Goal: Task Accomplishment & Management: Use online tool/utility

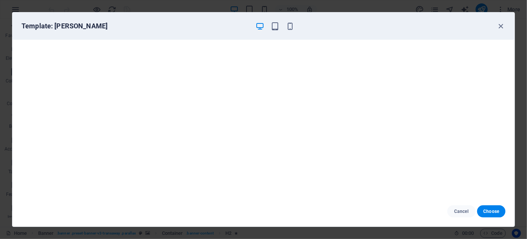
scroll to position [3356, 0]
click at [461, 211] on span "Cancel" at bounding box center [461, 211] width 16 height 6
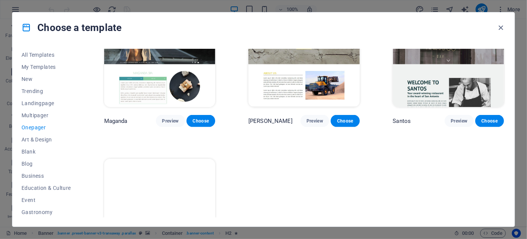
scroll to position [3483, 0]
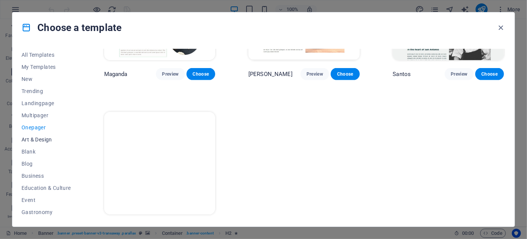
click at [39, 137] on span "Art & Design" at bounding box center [46, 139] width 49 height 6
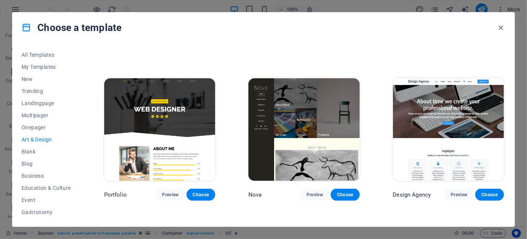
scroll to position [431, 0]
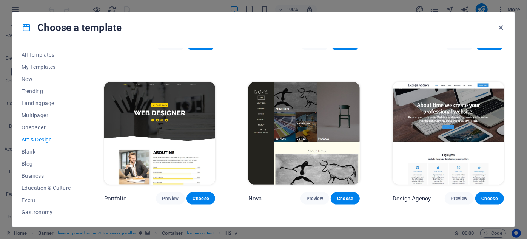
click at [447, 103] on img at bounding box center [448, 133] width 111 height 102
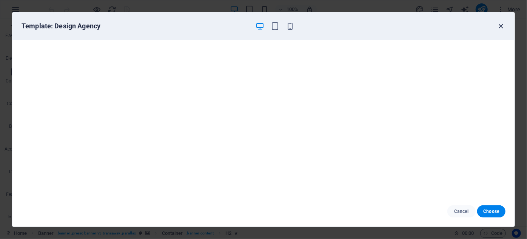
click at [504, 24] on icon "button" at bounding box center [501, 26] width 9 height 9
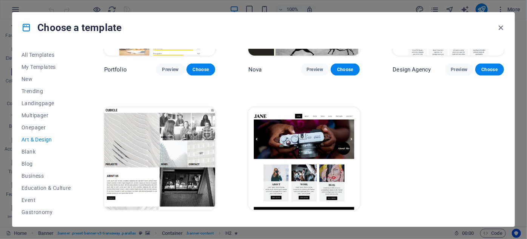
scroll to position [568, 0]
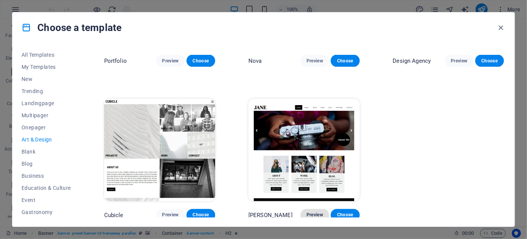
click at [313, 212] on span "Preview" at bounding box center [314, 215] width 17 height 6
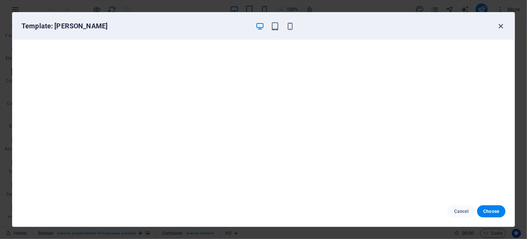
click at [502, 27] on icon "button" at bounding box center [501, 26] width 9 height 9
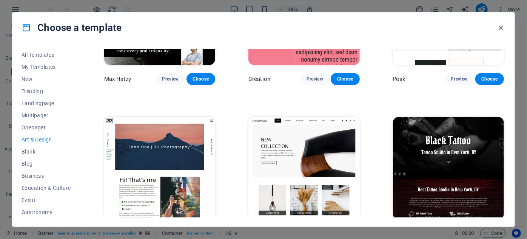
scroll to position [156, 0]
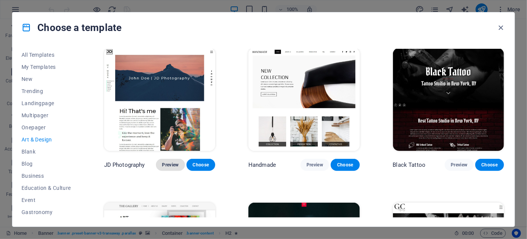
click at [172, 164] on span "Preview" at bounding box center [170, 165] width 17 height 6
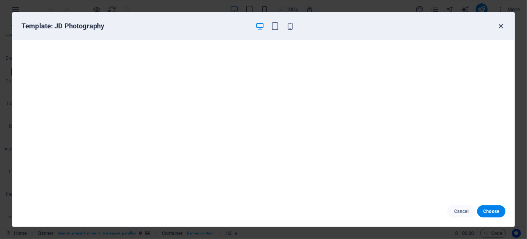
click at [501, 24] on icon "button" at bounding box center [501, 26] width 9 height 9
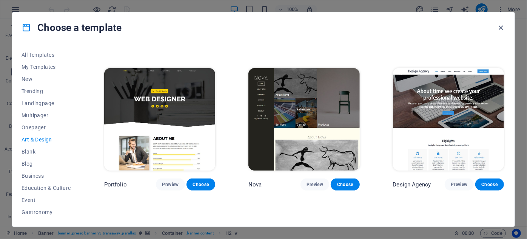
scroll to position [465, 0]
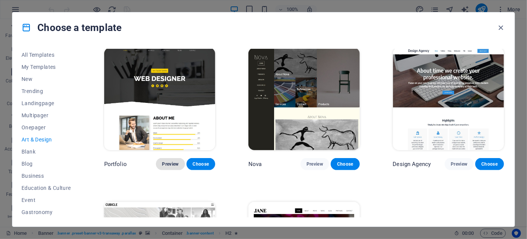
click at [167, 161] on span "Preview" at bounding box center [170, 164] width 17 height 6
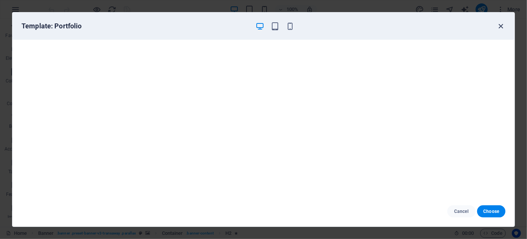
click at [500, 27] on icon "button" at bounding box center [501, 26] width 9 height 9
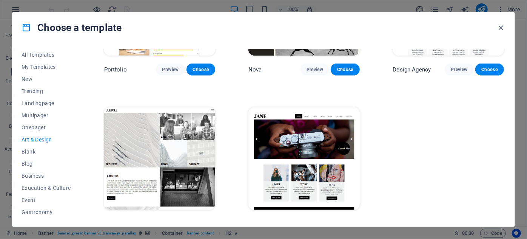
scroll to position [568, 0]
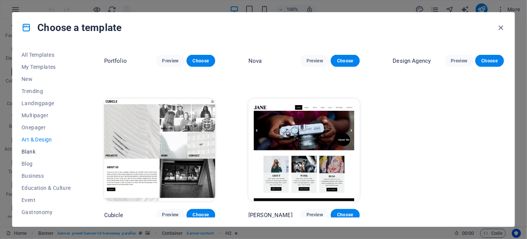
click at [33, 150] on span "Blank" at bounding box center [46, 151] width 49 height 6
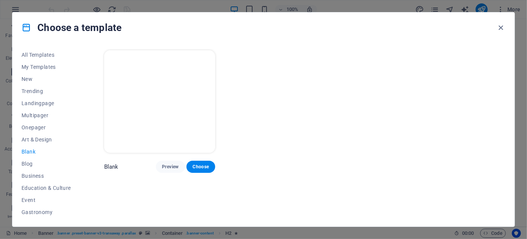
scroll to position [0, 0]
click at [27, 161] on span "Blog" at bounding box center [46, 163] width 49 height 6
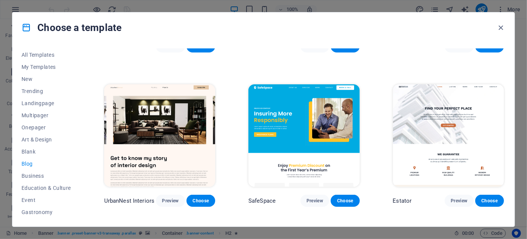
scroll to position [309, 0]
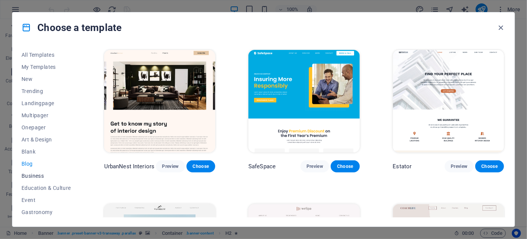
click at [29, 174] on span "Business" at bounding box center [46, 175] width 49 height 6
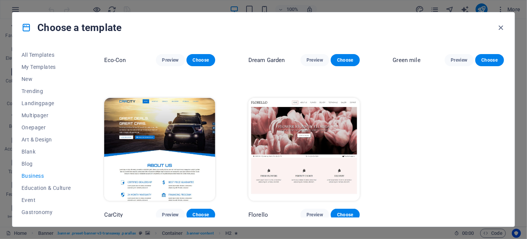
scroll to position [108, 0]
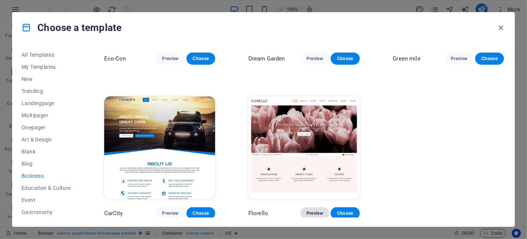
click at [310, 208] on button "Preview" at bounding box center [314, 213] width 29 height 12
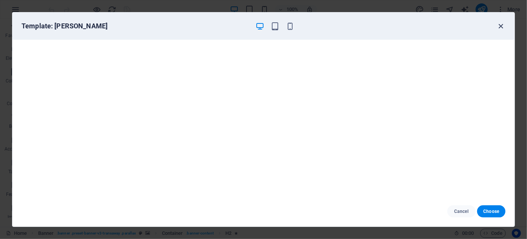
click at [504, 26] on icon "button" at bounding box center [501, 26] width 9 height 9
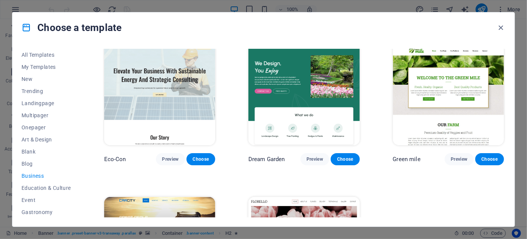
scroll to position [0, 0]
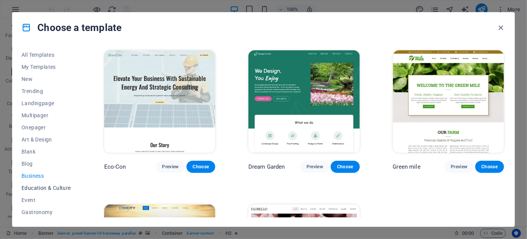
click at [46, 188] on span "Education & Culture" at bounding box center [46, 188] width 49 height 6
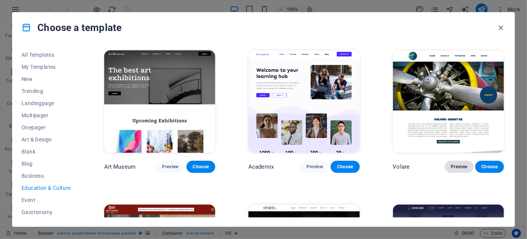
click at [457, 166] on span "Preview" at bounding box center [459, 166] width 17 height 6
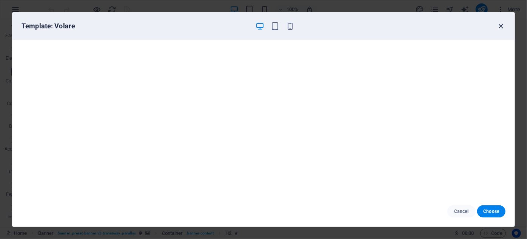
click at [500, 28] on icon "button" at bounding box center [501, 26] width 9 height 9
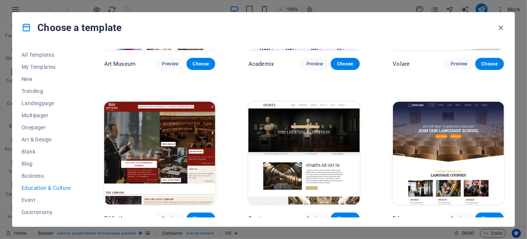
scroll to position [137, 0]
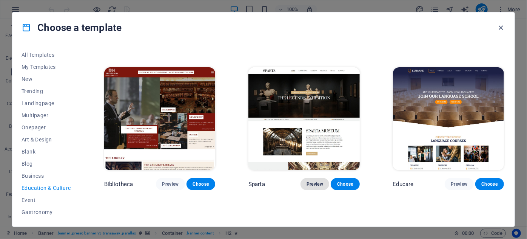
click at [319, 183] on span "Preview" at bounding box center [314, 184] width 17 height 6
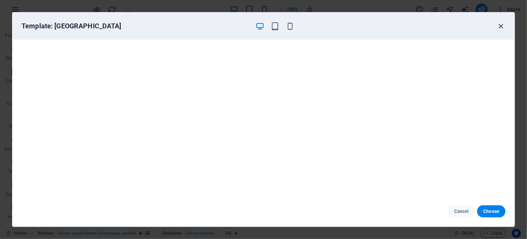
click at [501, 26] on icon "button" at bounding box center [501, 26] width 9 height 9
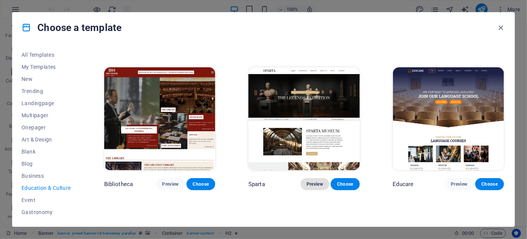
click at [316, 179] on button "Preview" at bounding box center [314, 184] width 29 height 12
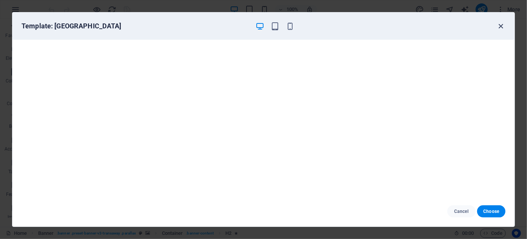
click at [504, 26] on icon "button" at bounding box center [501, 26] width 9 height 9
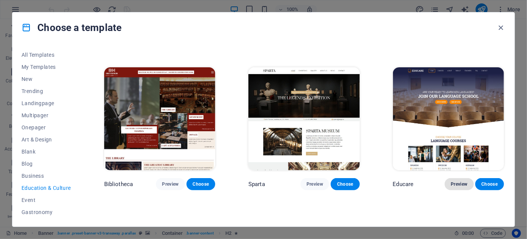
click at [462, 184] on span "Preview" at bounding box center [459, 184] width 17 height 6
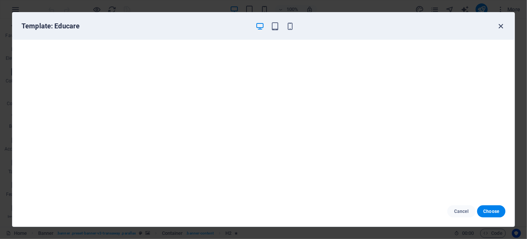
click at [500, 25] on icon "button" at bounding box center [501, 26] width 9 height 9
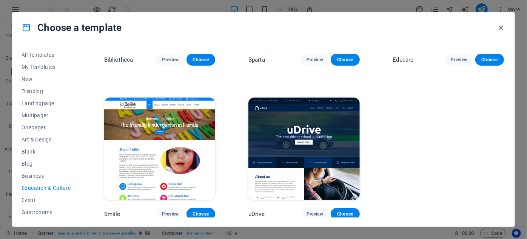
scroll to position [262, 0]
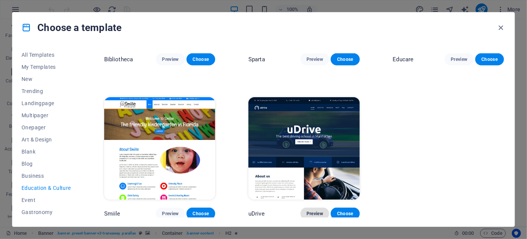
click at [314, 213] on span "Preview" at bounding box center [314, 213] width 17 height 6
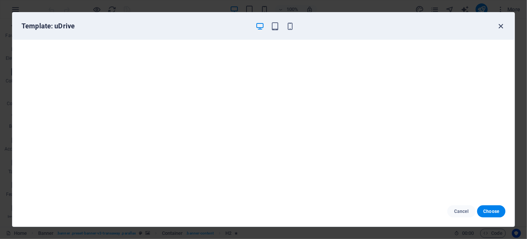
click at [501, 25] on icon "button" at bounding box center [501, 26] width 9 height 9
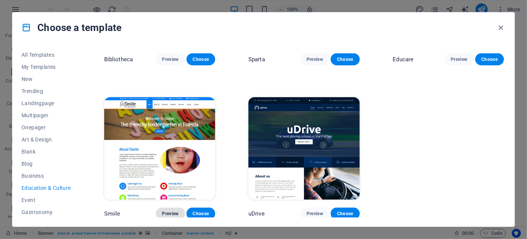
click at [171, 210] on span "Preview" at bounding box center [170, 213] width 17 height 6
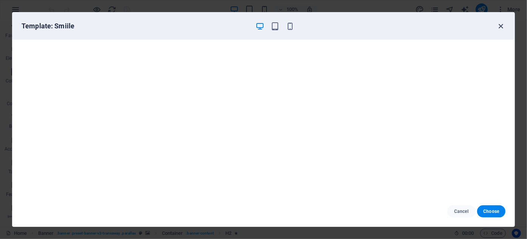
click at [499, 25] on icon "button" at bounding box center [501, 26] width 9 height 9
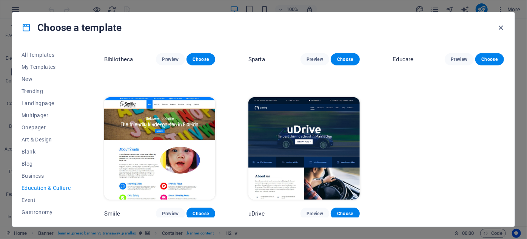
click at [21, 201] on div "All Templates My Templates New Trending Landingpage Multipager Onepager Art & D…" at bounding box center [263, 134] width 502 height 183
click at [32, 199] on span "Event" at bounding box center [46, 200] width 49 height 6
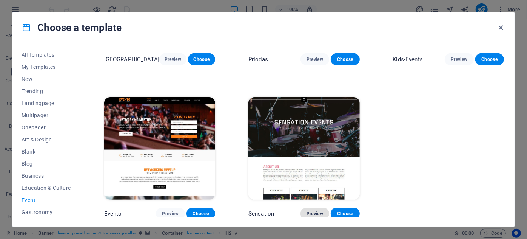
click at [315, 212] on span "Preview" at bounding box center [314, 213] width 17 height 6
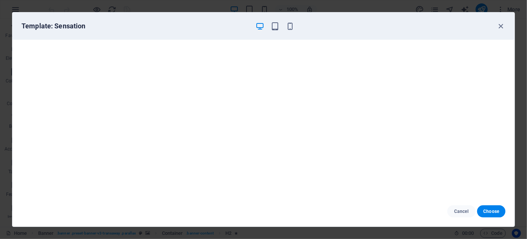
scroll to position [2, 0]
click at [275, 25] on icon "button" at bounding box center [275, 26] width 9 height 9
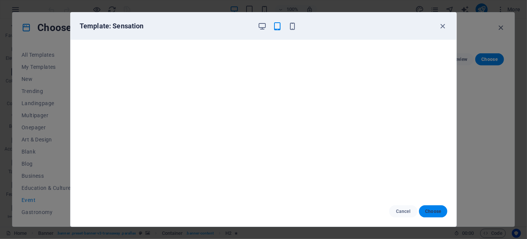
click at [435, 209] on span "Choose" at bounding box center [433, 211] width 16 height 6
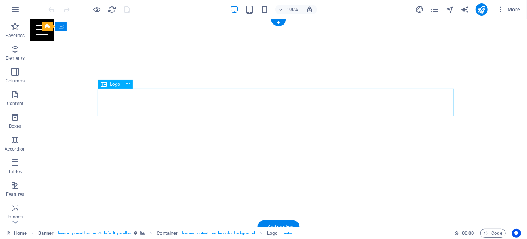
select select "px"
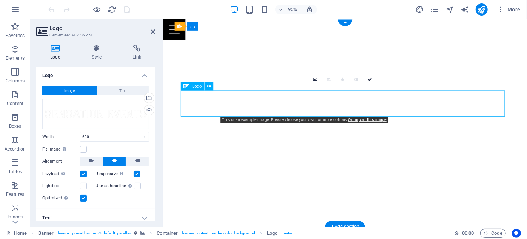
drag, startPoint x: 228, startPoint y: 106, endPoint x: 333, endPoint y: 108, distance: 104.6
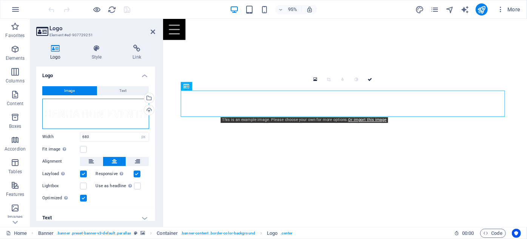
click at [94, 113] on div "Drag files here, click to choose files or select files from Files or our free s…" at bounding box center [95, 114] width 107 height 30
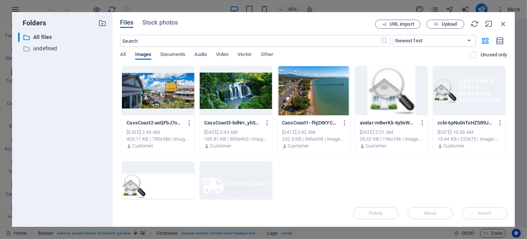
click at [462, 88] on div at bounding box center [469, 90] width 72 height 49
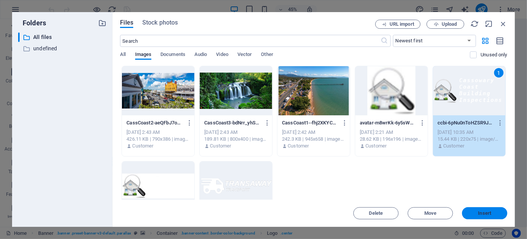
click at [489, 213] on span "Insert" at bounding box center [484, 213] width 13 height 5
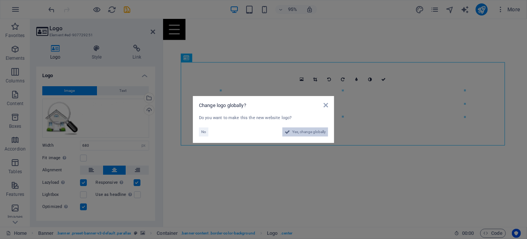
click at [310, 131] on span "Yes, change globally" at bounding box center [309, 131] width 34 height 9
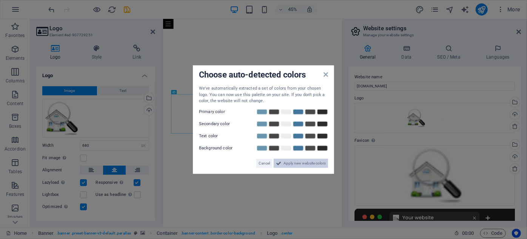
click at [306, 162] on span "Apply new website colors" at bounding box center [304, 162] width 42 height 9
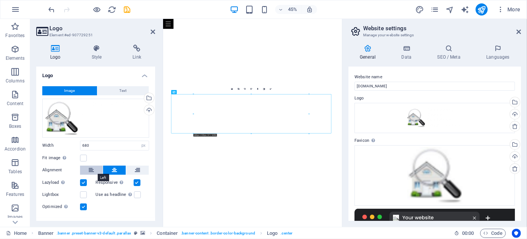
click at [88, 169] on button at bounding box center [91, 169] width 23 height 9
click at [519, 30] on icon at bounding box center [518, 32] width 5 height 6
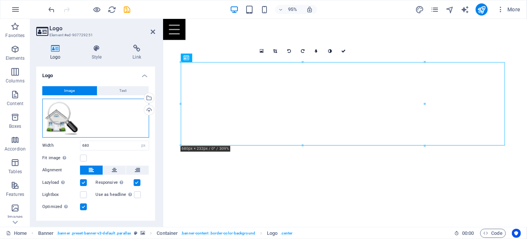
click at [59, 115] on div "Drag files here, click to choose files or select files from Files or our free s…" at bounding box center [95, 118] width 107 height 39
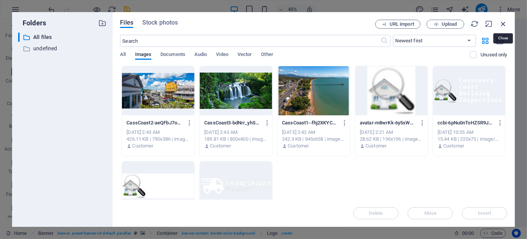
click at [505, 24] on icon "button" at bounding box center [503, 24] width 8 height 8
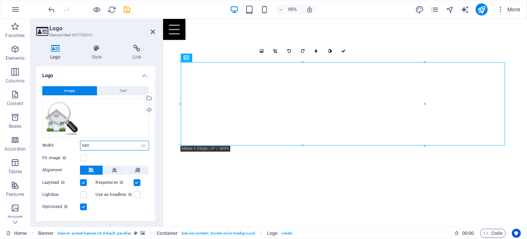
drag, startPoint x: 95, startPoint y: 145, endPoint x: 80, endPoint y: 145, distance: 15.1
click at [80, 145] on input "680" at bounding box center [114, 145] width 68 height 9
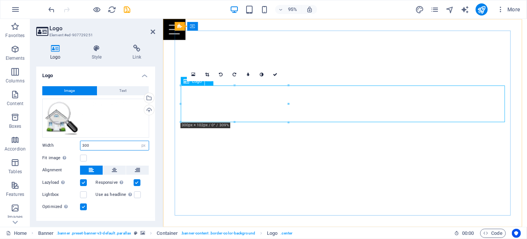
type input "300"
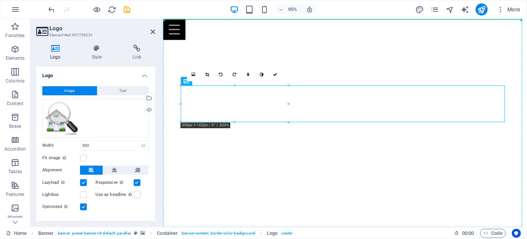
drag, startPoint x: 350, startPoint y: 89, endPoint x: 345, endPoint y: 47, distance: 42.2
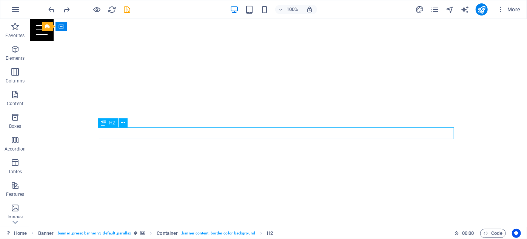
drag, startPoint x: 354, startPoint y: 130, endPoint x: 150, endPoint y: 139, distance: 203.6
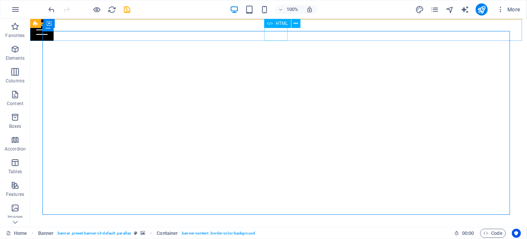
click at [275, 32] on div at bounding box center [278, 29] width 497 height 22
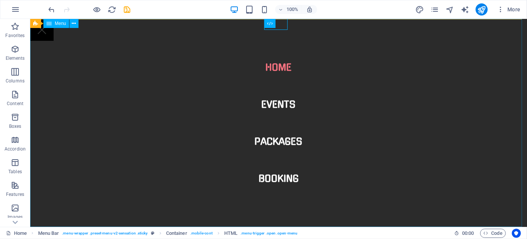
click at [275, 32] on nav "Home Events Packages Booking" at bounding box center [278, 122] width 497 height 208
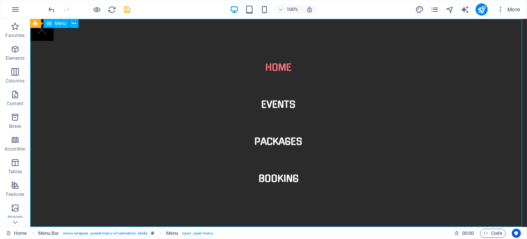
click at [280, 63] on nav "Home Events Packages Booking" at bounding box center [278, 122] width 497 height 208
click at [406, 80] on nav "Home Events Packages Booking" at bounding box center [278, 122] width 497 height 208
click at [286, 83] on nav "Home Events Packages Booking" at bounding box center [278, 122] width 497 height 208
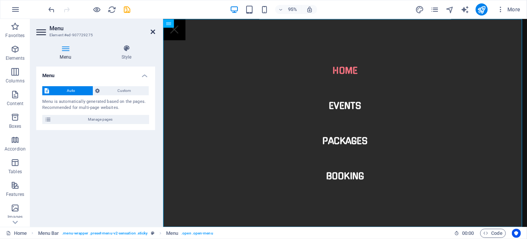
click at [154, 34] on icon at bounding box center [153, 32] width 5 height 6
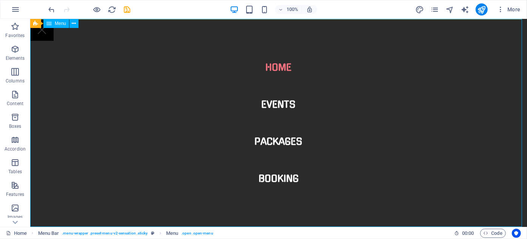
click at [163, 127] on nav "Home Events Packages Booking" at bounding box center [278, 122] width 497 height 208
click at [275, 33] on nav "Home Events Packages Booking" at bounding box center [278, 122] width 497 height 208
click at [277, 26] on div "HTML" at bounding box center [277, 23] width 27 height 9
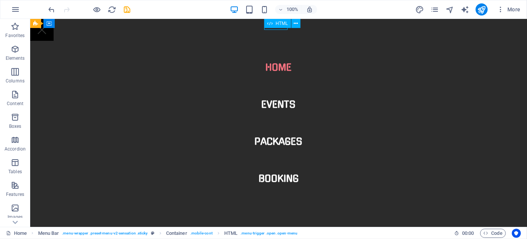
click at [277, 22] on span "HTML" at bounding box center [282, 23] width 12 height 5
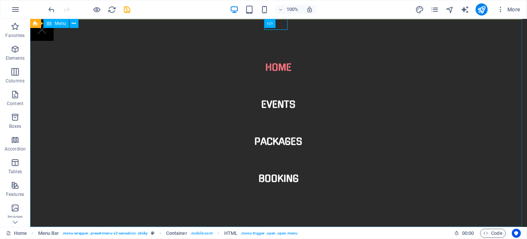
click at [331, 166] on nav "Home Events Packages Booking" at bounding box center [278, 122] width 497 height 208
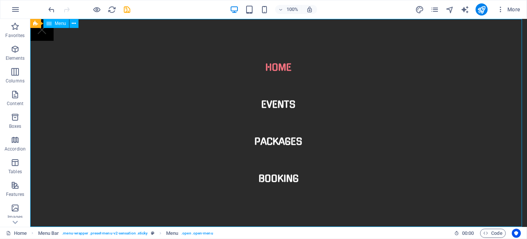
drag, startPoint x: 331, startPoint y: 166, endPoint x: 207, endPoint y: 174, distance: 124.1
click at [331, 166] on nav "Home Events Packages Booking" at bounding box center [278, 122] width 497 height 208
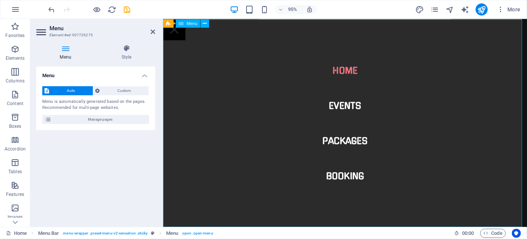
click at [312, 230] on nav "Home Events Packages Booking" at bounding box center [354, 127] width 383 height 219
click at [152, 30] on icon at bounding box center [153, 32] width 5 height 6
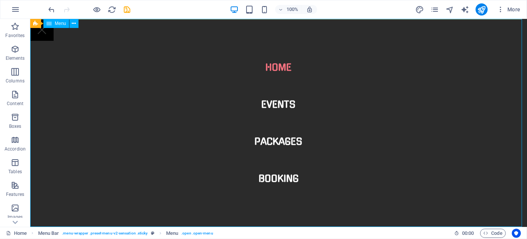
click at [66, 121] on nav "Home Events Packages Booking" at bounding box center [278, 122] width 497 height 208
click at [92, 27] on nav "Home Events Packages Booking" at bounding box center [278, 122] width 497 height 208
click at [296, 23] on icon at bounding box center [296, 24] width 4 height 8
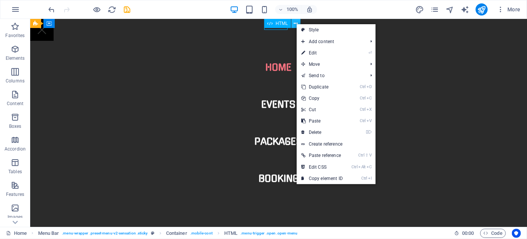
click at [296, 23] on icon at bounding box center [296, 24] width 4 height 8
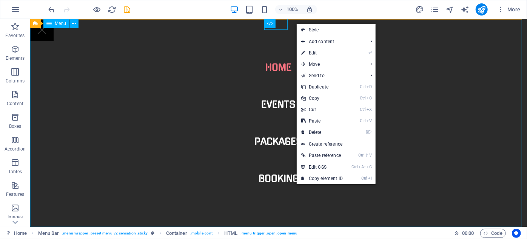
click at [222, 22] on nav "Home Events Packages Booking" at bounding box center [278, 122] width 497 height 208
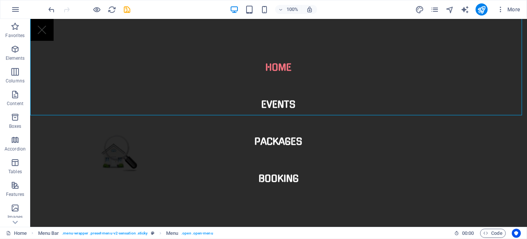
scroll to position [137, 0]
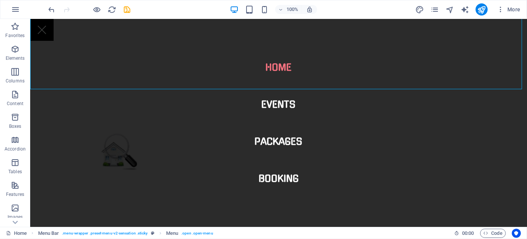
click at [219, 146] on nav "Home Events Packages Booking" at bounding box center [278, 122] width 497 height 208
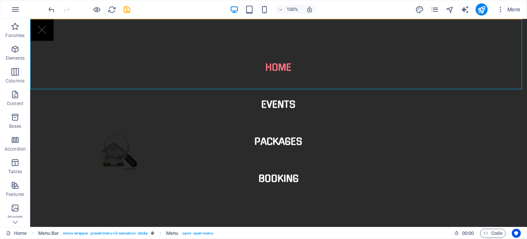
click at [335, 212] on nav "Home Events Packages Booking" at bounding box center [278, 122] width 497 height 208
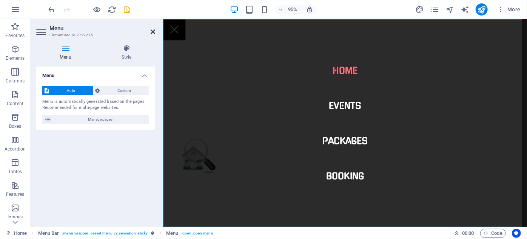
click at [152, 30] on icon at bounding box center [153, 32] width 5 height 6
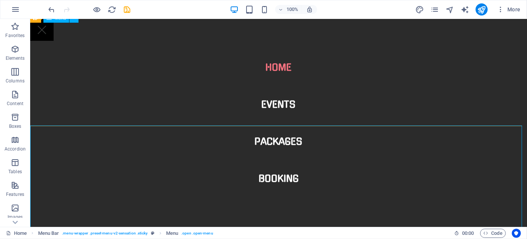
scroll to position [0, 0]
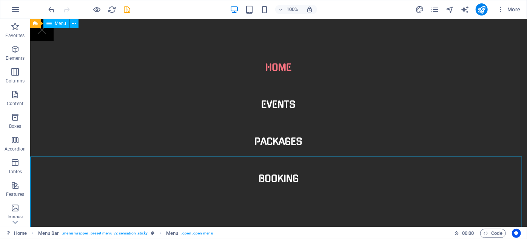
click at [269, 177] on nav "Home Events Packages Booking" at bounding box center [278, 122] width 497 height 208
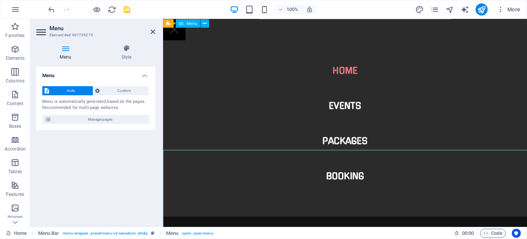
click at [275, 186] on nav "Home Events Packages Booking" at bounding box center [354, 127] width 383 height 219
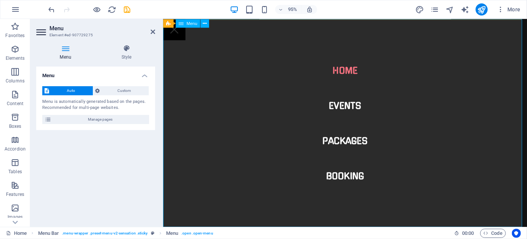
click at [359, 186] on nav "Home Events Packages Booking" at bounding box center [354, 127] width 383 height 219
click at [357, 143] on nav "Home Events Packages Booking" at bounding box center [354, 127] width 383 height 219
click at [206, 21] on button at bounding box center [204, 23] width 9 height 9
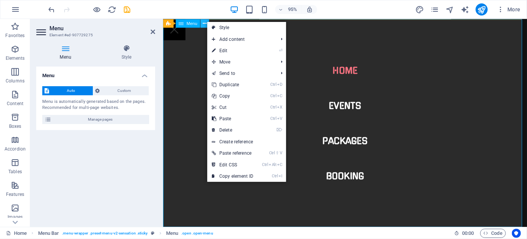
click at [204, 22] on icon at bounding box center [205, 23] width 4 height 8
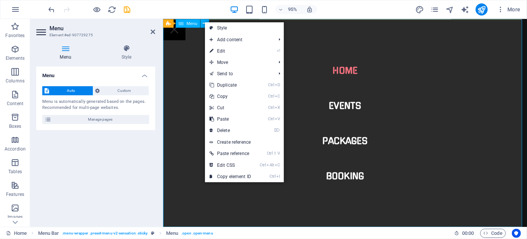
click at [182, 24] on icon at bounding box center [181, 23] width 5 height 9
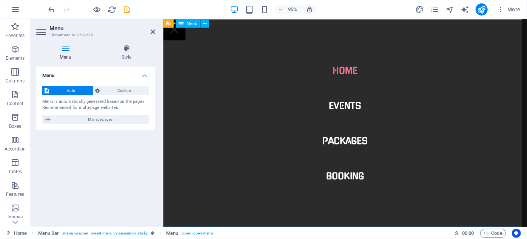
click at [182, 24] on icon at bounding box center [181, 23] width 5 height 9
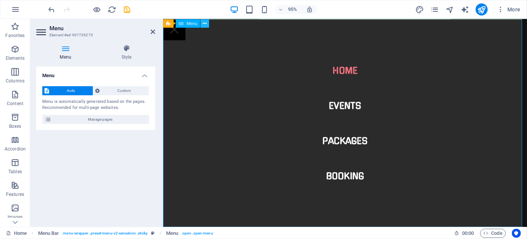
click at [203, 24] on icon at bounding box center [205, 23] width 4 height 8
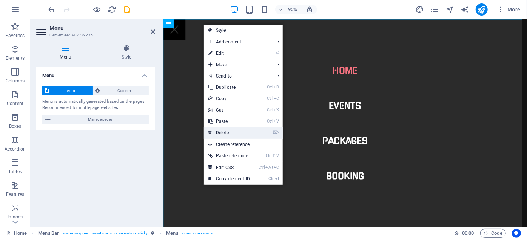
click at [231, 130] on link "⌦ Delete" at bounding box center [229, 132] width 51 height 11
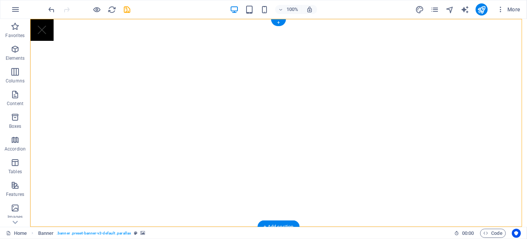
select select "vh"
select select "banner"
select select "ms"
select select "s"
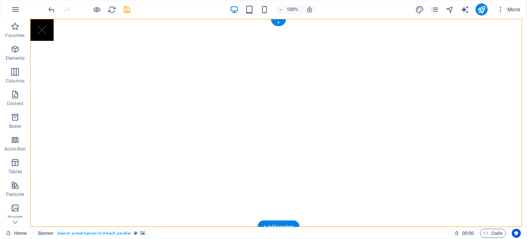
select select "progressive"
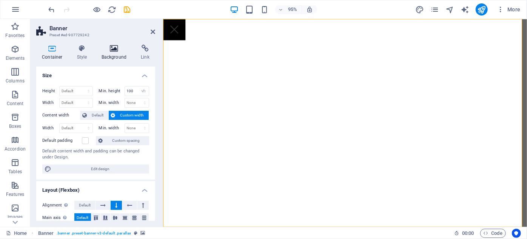
click at [116, 48] on icon at bounding box center [114, 49] width 37 height 8
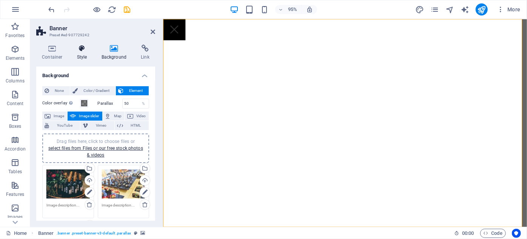
click at [83, 50] on icon at bounding box center [82, 49] width 22 height 8
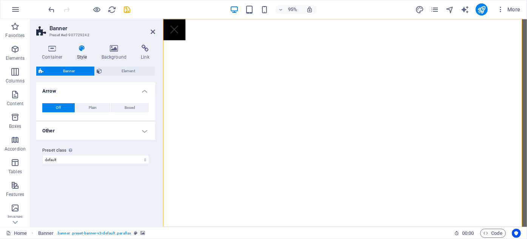
click at [143, 129] on h4 "Other" at bounding box center [95, 131] width 119 height 18
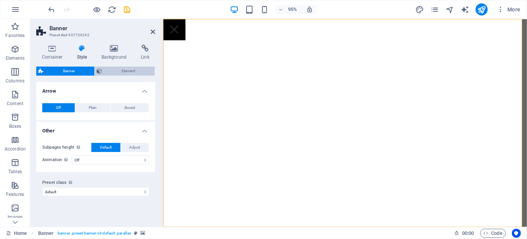
click at [124, 70] on span "Element" at bounding box center [129, 70] width 48 height 9
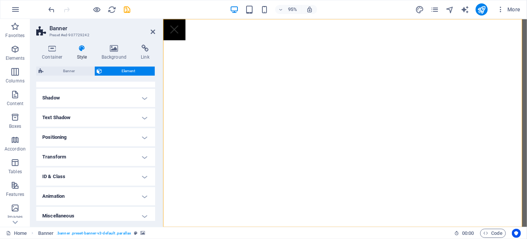
scroll to position [99, 0]
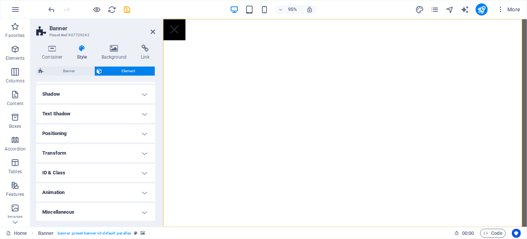
click at [144, 173] on h4 "ID & Class" at bounding box center [95, 172] width 119 height 18
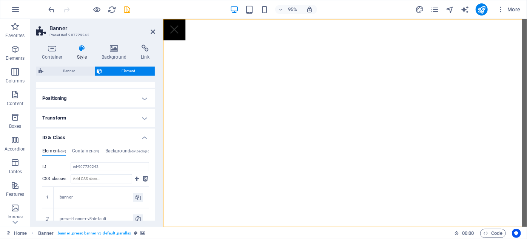
scroll to position [168, 0]
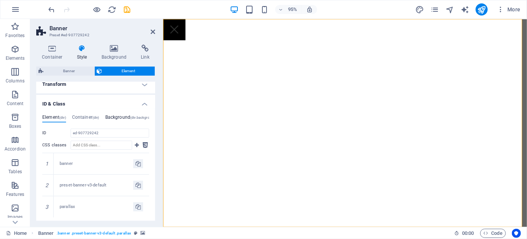
click at [118, 119] on h4 "Background (div.background)" at bounding box center [130, 118] width 51 height 8
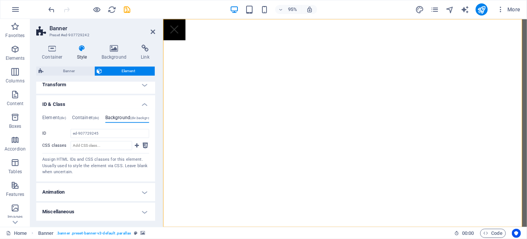
scroll to position [167, 0]
click at [100, 134] on input "ed-907729245" at bounding box center [110, 133] width 79 height 9
drag, startPoint x: 99, startPoint y: 134, endPoint x: 67, endPoint y: 136, distance: 31.8
click at [67, 136] on div "ID ed-907729245" at bounding box center [95, 133] width 107 height 9
click at [16, 10] on icon "button" at bounding box center [15, 9] width 9 height 9
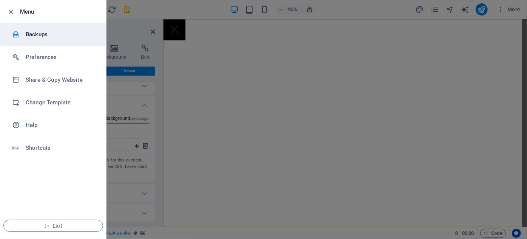
click at [39, 36] on h6 "Backups" at bounding box center [61, 34] width 70 height 9
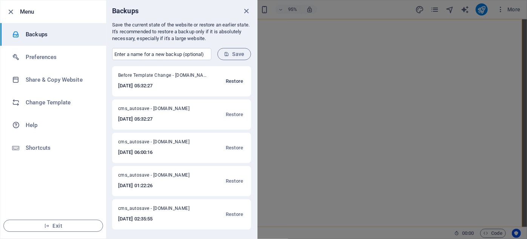
click at [230, 79] on span "Restore" at bounding box center [234, 81] width 17 height 9
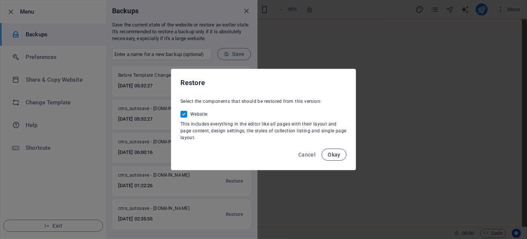
click at [334, 155] on span "Okay" at bounding box center [334, 154] width 13 height 6
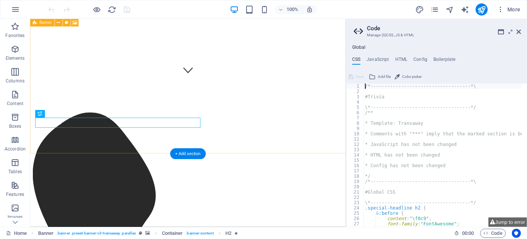
scroll to position [152, 0]
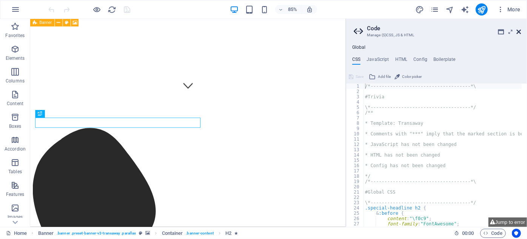
drag, startPoint x: 520, startPoint y: 30, endPoint x: 489, endPoint y: 10, distance: 37.2
click at [520, 30] on icon at bounding box center [518, 32] width 5 height 6
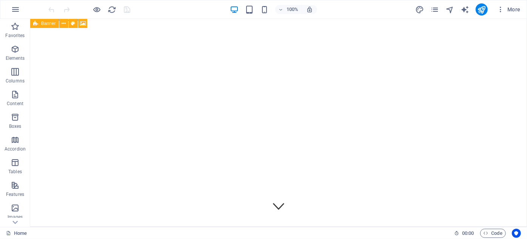
scroll to position [0, 0]
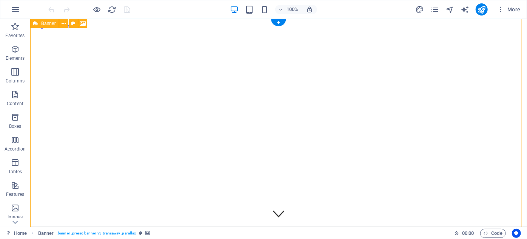
select select "vh"
select select "header"
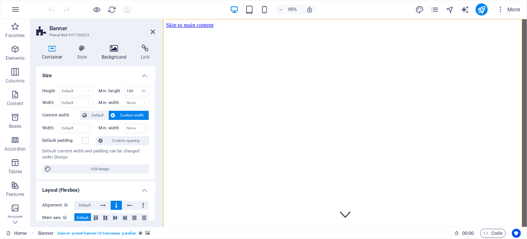
click at [115, 52] on h4 "Background" at bounding box center [116, 53] width 40 height 16
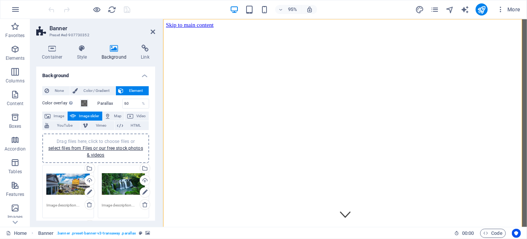
click at [86, 35] on h3 "Preset #ed-907730352" at bounding box center [94, 35] width 91 height 7
click at [97, 113] on span "Image slider" at bounding box center [89, 115] width 22 height 9
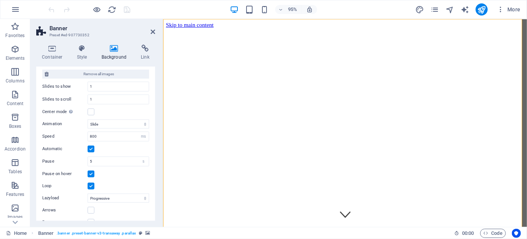
scroll to position [220, 0]
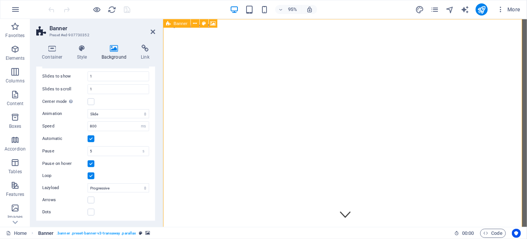
click at [129, 233] on span ". banner .preset-banner-v3-transaway .parallax" at bounding box center [96, 232] width 79 height 9
click at [108, 234] on span ". banner .preset-banner-v3-transaway .parallax" at bounding box center [96, 232] width 79 height 9
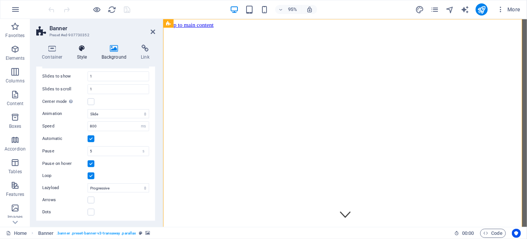
click at [79, 50] on icon at bounding box center [82, 49] width 22 height 8
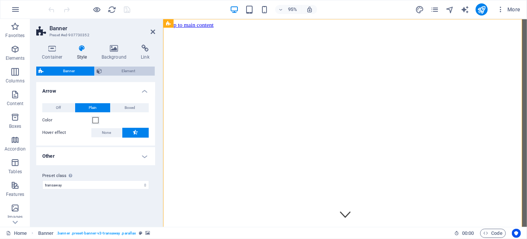
click at [135, 70] on span "Element" at bounding box center [129, 70] width 48 height 9
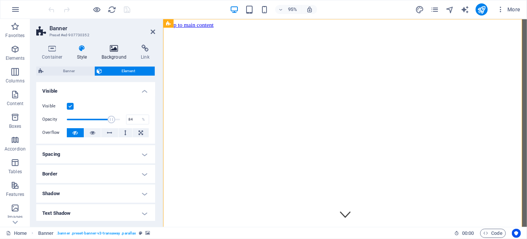
click at [112, 46] on icon at bounding box center [114, 49] width 37 height 8
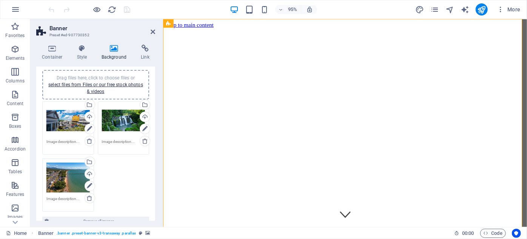
scroll to position [0, 0]
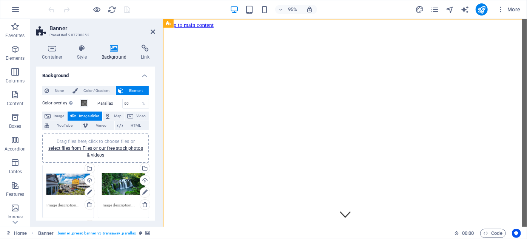
click at [69, 34] on h3 "Preset #ed-907730352" at bounding box center [94, 35] width 91 height 7
click at [66, 28] on h2 "Banner" at bounding box center [102, 28] width 106 height 7
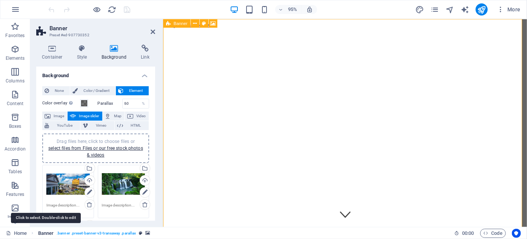
click at [50, 233] on span "Banner" at bounding box center [46, 232] width 16 height 9
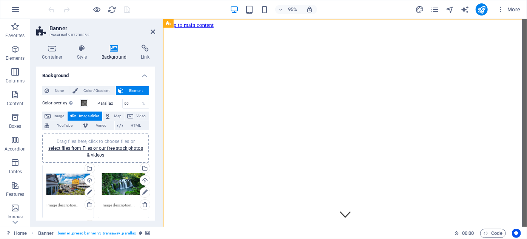
click at [89, 116] on span "Image slider" at bounding box center [89, 115] width 22 height 9
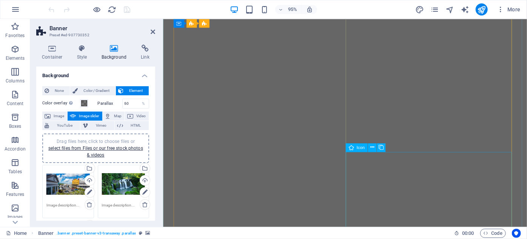
scroll to position [3029, 0]
click at [115, 48] on icon at bounding box center [114, 49] width 37 height 8
click at [54, 48] on icon at bounding box center [52, 49] width 32 height 8
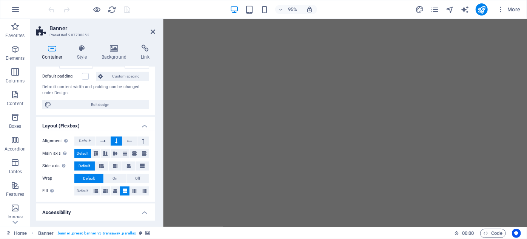
scroll to position [0, 0]
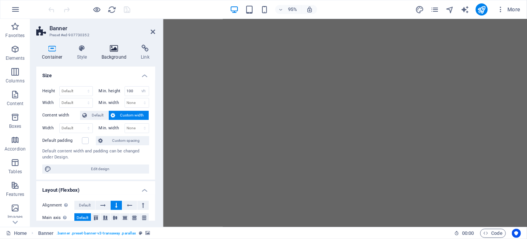
click at [111, 48] on icon at bounding box center [114, 49] width 37 height 8
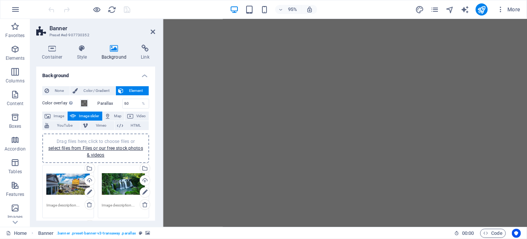
click at [126, 88] on span "Element" at bounding box center [136, 90] width 21 height 9
click at [143, 76] on h4 "Background" at bounding box center [95, 73] width 119 height 14
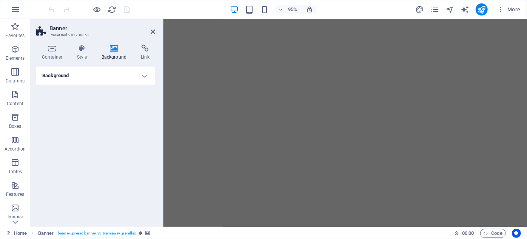
click at [143, 75] on h4 "Background" at bounding box center [95, 75] width 119 height 18
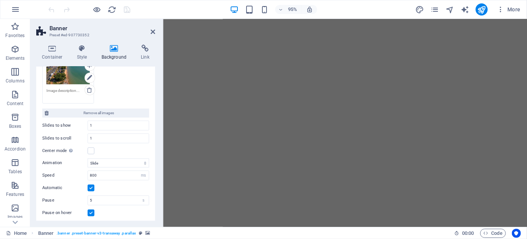
scroll to position [220, 0]
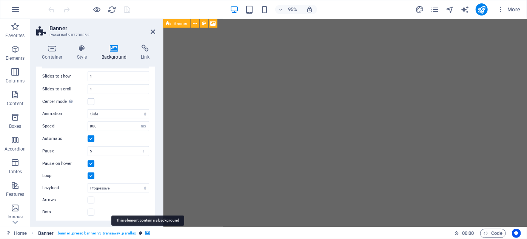
click at [146, 233] on icon "breadcrumb" at bounding box center [147, 233] width 5 height 4
click at [140, 232] on icon "breadcrumb" at bounding box center [140, 233] width 3 height 4
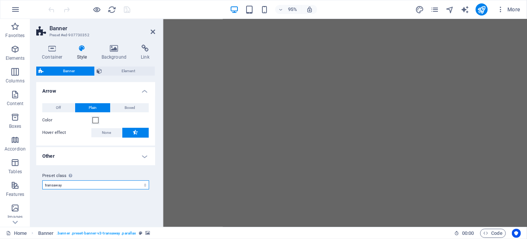
click at [142, 184] on select "transaway Add preset class" at bounding box center [95, 184] width 107 height 9
click at [42, 180] on select "transaway Add preset class" at bounding box center [95, 184] width 107 height 9
select select "preset-banner-v3-transaway"
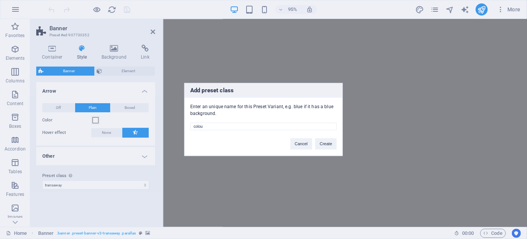
type input "colour"
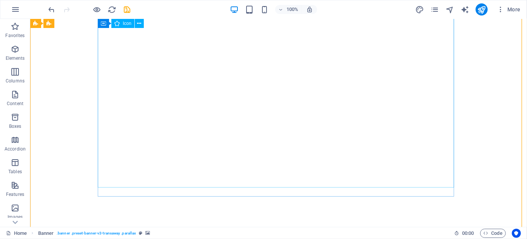
scroll to position [0, 0]
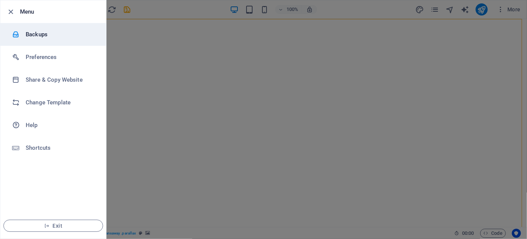
click at [52, 34] on h6 "Backups" at bounding box center [61, 34] width 70 height 9
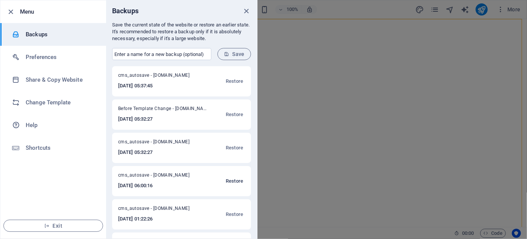
click at [232, 180] on span "Restore" at bounding box center [234, 180] width 17 height 9
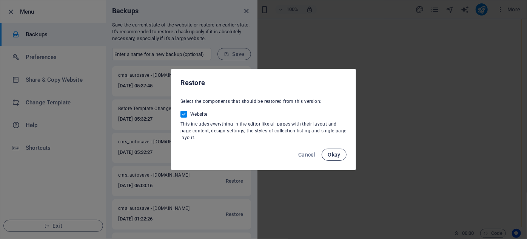
click at [331, 154] on span "Okay" at bounding box center [334, 154] width 13 height 6
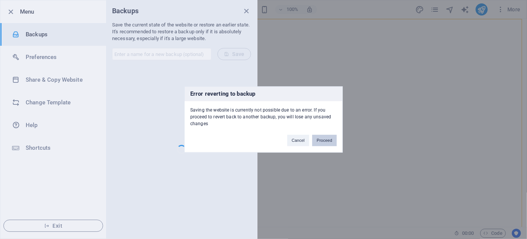
click at [325, 141] on button "Proceed" at bounding box center [324, 140] width 25 height 11
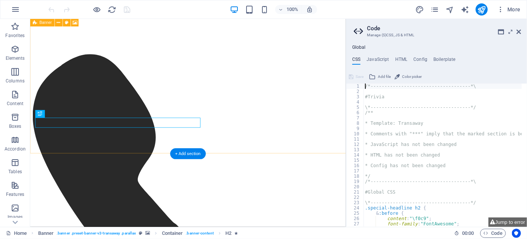
scroll to position [152, 0]
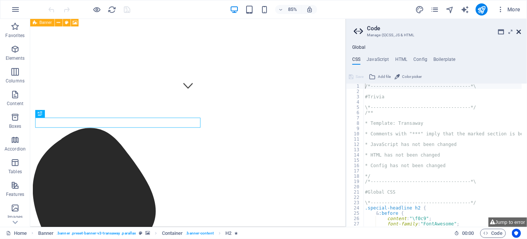
click at [517, 31] on icon at bounding box center [518, 32] width 5 height 6
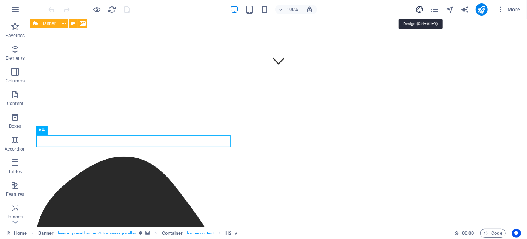
select select "px"
select select "400"
select select "px"
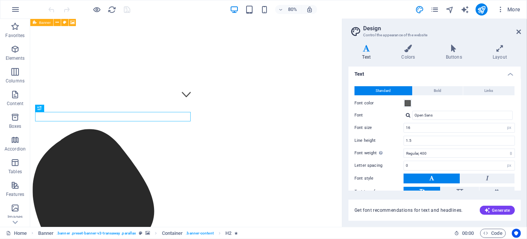
scroll to position [0, 0]
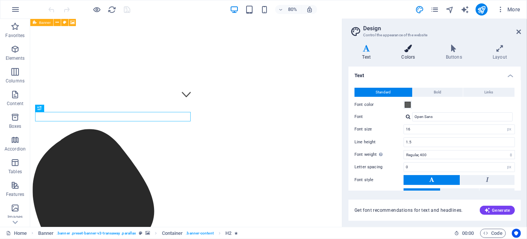
click at [409, 51] on icon at bounding box center [408, 49] width 41 height 8
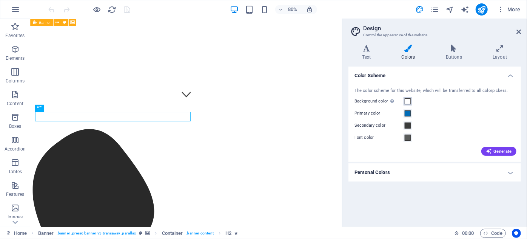
click at [407, 102] on span at bounding box center [408, 101] width 6 height 6
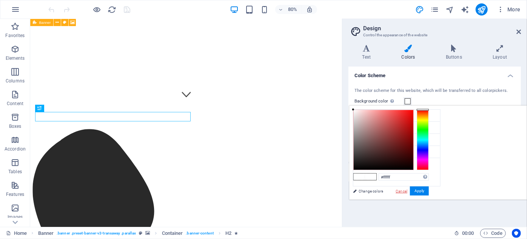
click at [408, 191] on link "Cancel" at bounding box center [401, 191] width 13 height 6
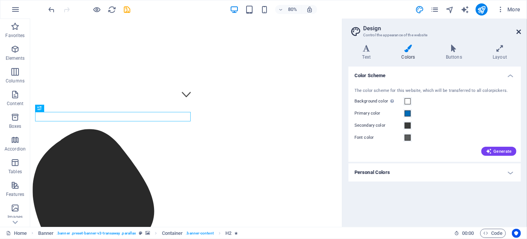
drag, startPoint x: 520, startPoint y: 32, endPoint x: 490, endPoint y: 13, distance: 35.8
click at [520, 32] on icon at bounding box center [518, 32] width 5 height 6
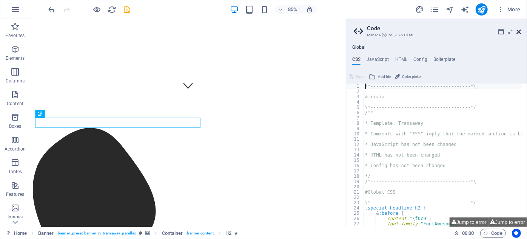
click at [519, 31] on icon at bounding box center [518, 32] width 5 height 6
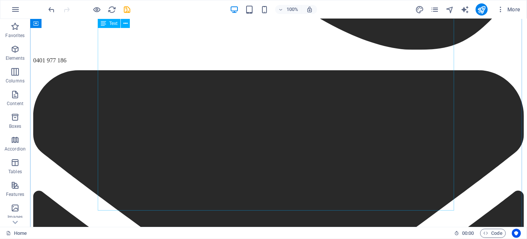
scroll to position [721, 0]
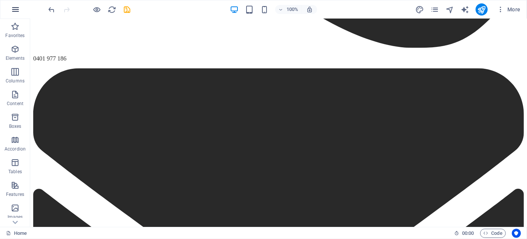
click at [18, 10] on icon "button" at bounding box center [15, 9] width 9 height 9
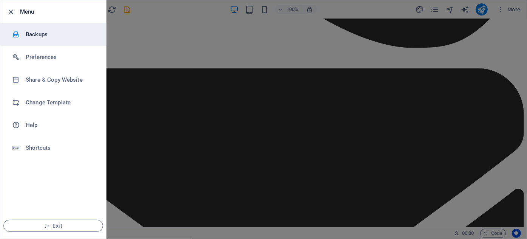
click at [43, 35] on h6 "Backups" at bounding box center [61, 34] width 70 height 9
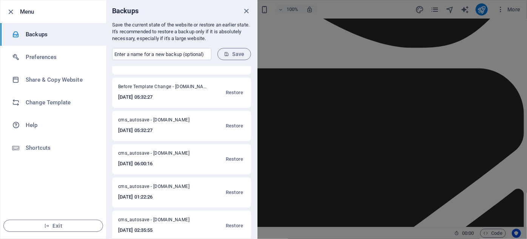
scroll to position [30, 0]
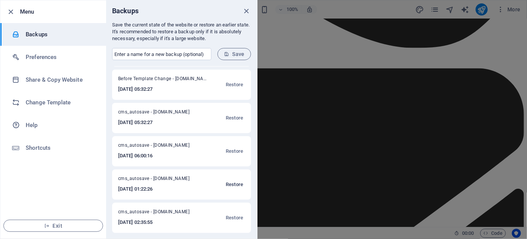
click at [236, 184] on span "Restore" at bounding box center [234, 184] width 17 height 9
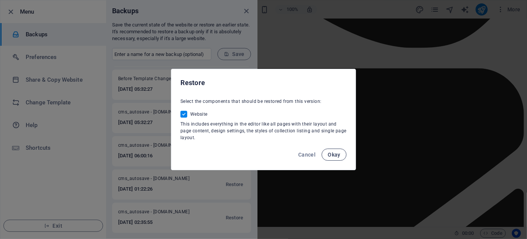
click at [331, 152] on span "Okay" at bounding box center [334, 154] width 13 height 6
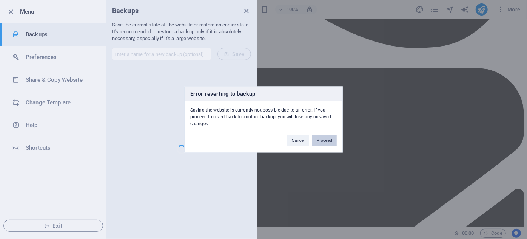
click at [327, 137] on button "Proceed" at bounding box center [324, 140] width 25 height 11
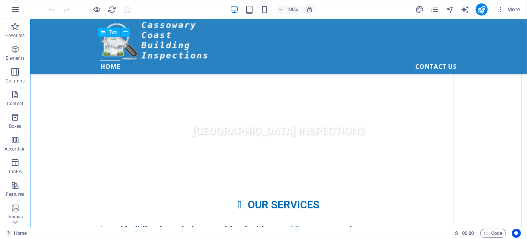
scroll to position [249, 0]
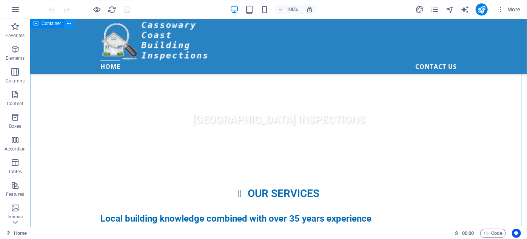
click at [69, 22] on icon at bounding box center [69, 24] width 4 height 8
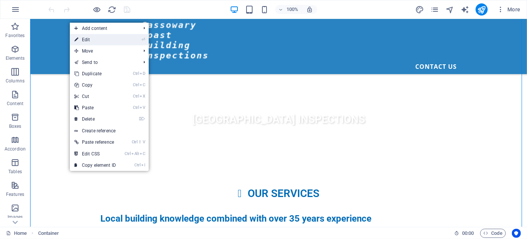
click at [95, 39] on link "⏎ Edit" at bounding box center [95, 39] width 51 height 11
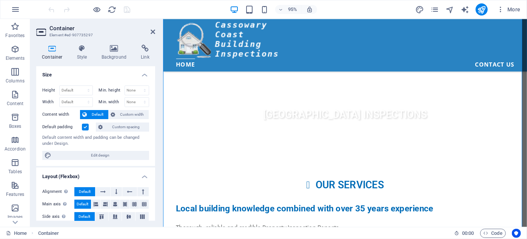
scroll to position [0, 0]
click at [112, 48] on icon at bounding box center [114, 49] width 37 height 8
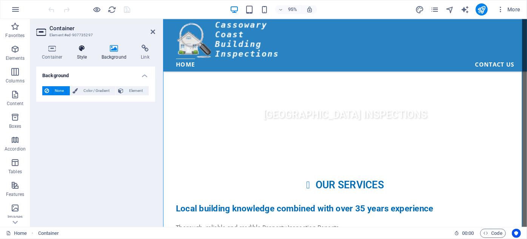
click at [86, 48] on icon at bounding box center [82, 49] width 22 height 8
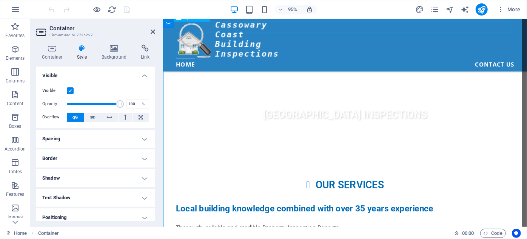
click at [278, 200] on div at bounding box center [354, 206] width 356 height 12
select select "rem"
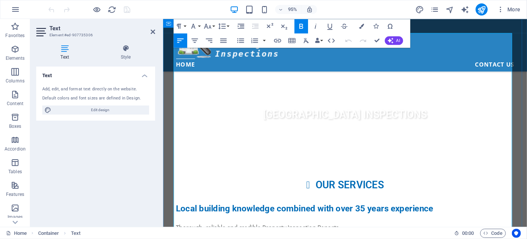
click at [505, 212] on h3 "Local building knowledge combined with over 35 years experience" at bounding box center [354, 218] width 356 height 12
click at [504, 212] on h3 "Local building knowledge combined with over 35 years experience" at bounding box center [354, 218] width 356 height 12
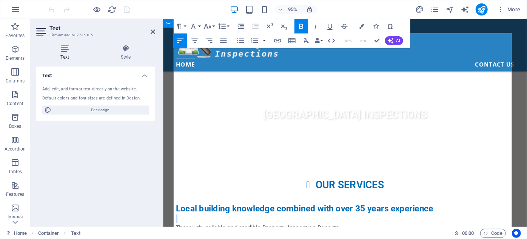
click at [504, 212] on h3 "Local building knowledge combined with over 35 years experience" at bounding box center [354, 218] width 356 height 12
click at [179, 40] on icon "button" at bounding box center [180, 40] width 9 height 9
click at [394, 224] on p at bounding box center [354, 228] width 356 height 9
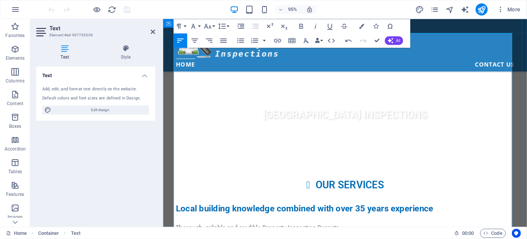
click at [153, 32] on icon at bounding box center [153, 32] width 5 height 6
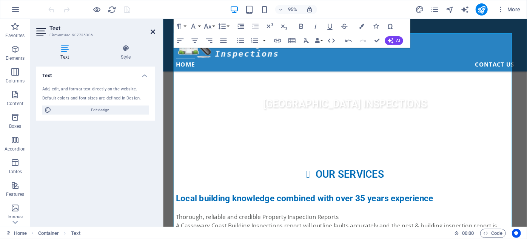
scroll to position [249, 0]
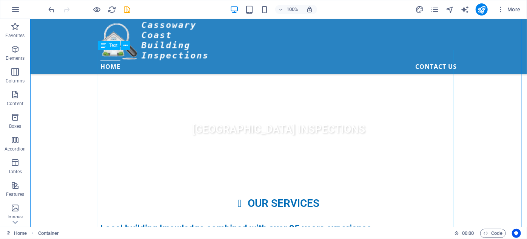
scroll to position [240, 0]
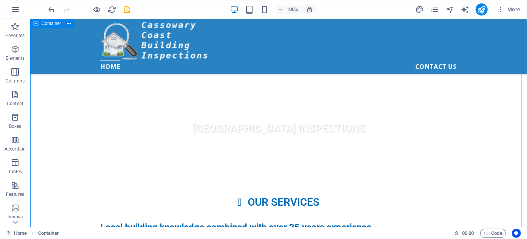
click at [37, 24] on icon at bounding box center [35, 23] width 5 height 9
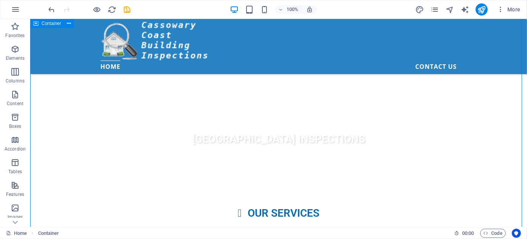
scroll to position [251, 0]
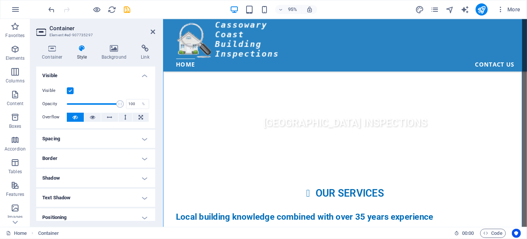
click at [140, 137] on h4 "Spacing" at bounding box center [95, 138] width 119 height 18
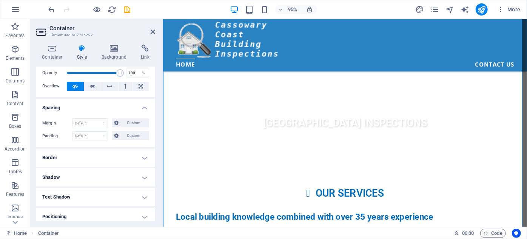
scroll to position [68, 0]
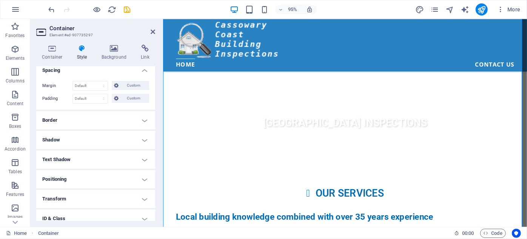
click at [144, 117] on h4 "Border" at bounding box center [95, 120] width 119 height 18
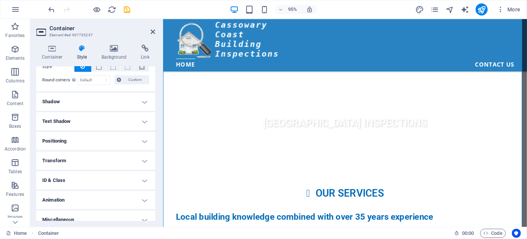
scroll to position [144, 0]
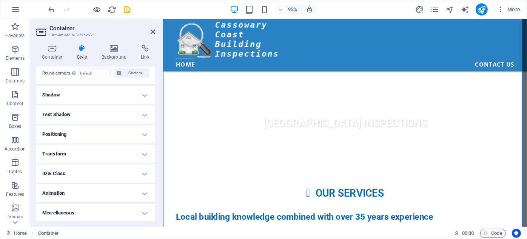
click at [126, 210] on h4 "Miscellaneous" at bounding box center [95, 212] width 119 height 18
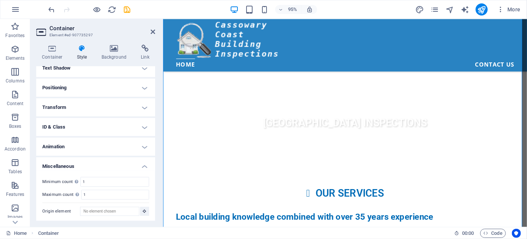
click at [107, 146] on h4 "Animation" at bounding box center [95, 146] width 119 height 18
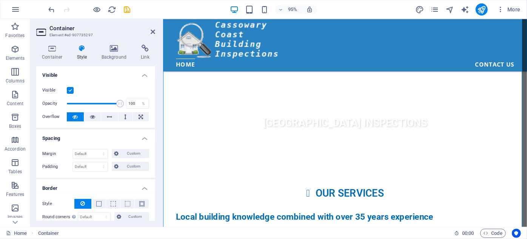
scroll to position [0, 0]
click at [114, 49] on icon at bounding box center [114, 49] width 37 height 8
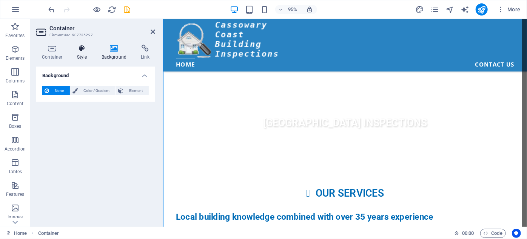
click at [79, 47] on icon at bounding box center [82, 49] width 22 height 8
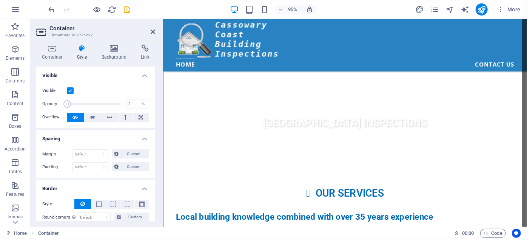
drag, startPoint x: 118, startPoint y: 103, endPoint x: 67, endPoint y: 105, distance: 50.6
click at [67, 105] on span at bounding box center [67, 104] width 8 height 8
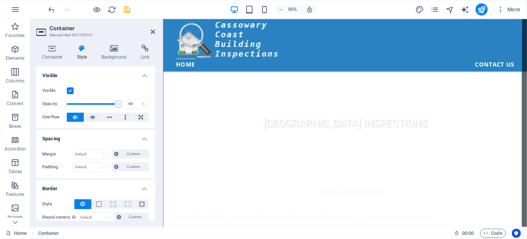
type input "100"
drag, startPoint x: 68, startPoint y: 104, endPoint x: 122, endPoint y: 105, distance: 54.7
click at [122, 105] on span at bounding box center [120, 104] width 8 height 8
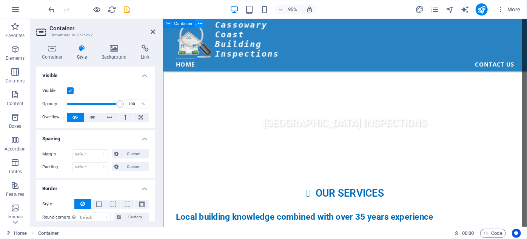
click at [200, 23] on icon at bounding box center [200, 23] width 4 height 8
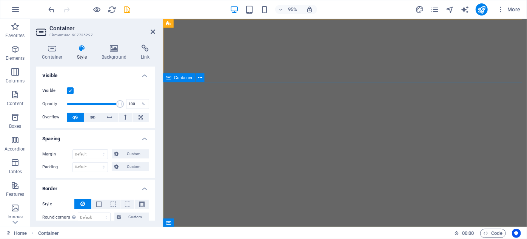
scroll to position [0, 0]
click at [152, 32] on icon at bounding box center [153, 32] width 5 height 6
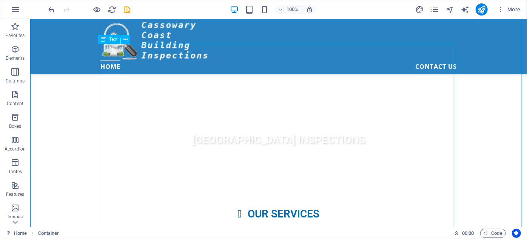
scroll to position [240, 0]
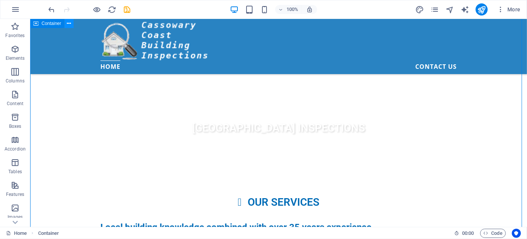
click at [70, 24] on icon at bounding box center [69, 24] width 4 height 8
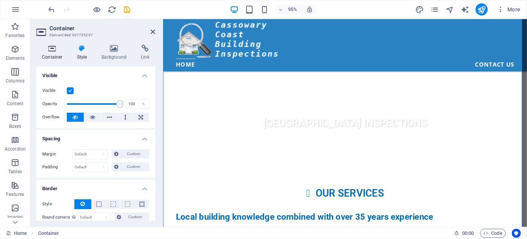
click at [53, 48] on icon at bounding box center [52, 49] width 32 height 8
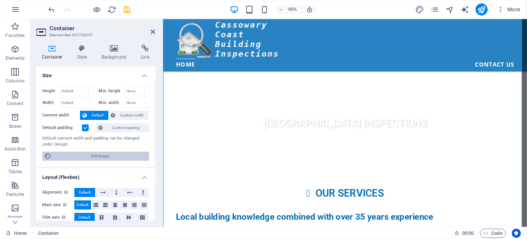
drag, startPoint x: 102, startPoint y: 154, endPoint x: 169, endPoint y: 124, distance: 73.7
click at [102, 154] on span "Edit design" at bounding box center [100, 155] width 93 height 9
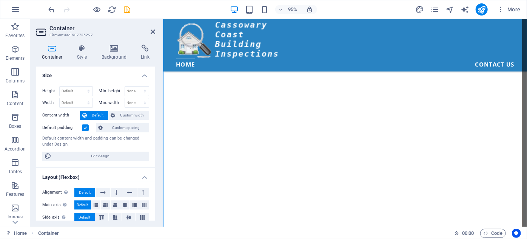
select select "rem"
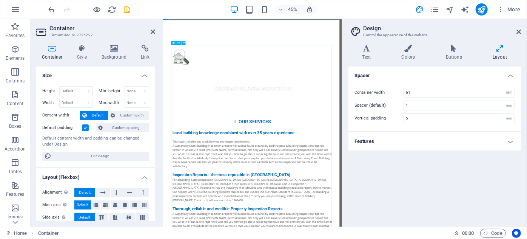
scroll to position [494, 0]
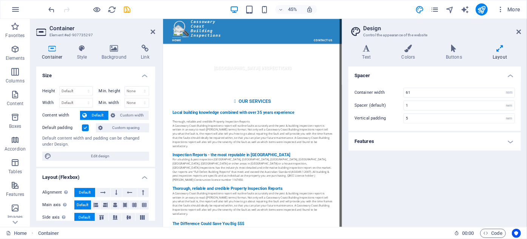
click at [510, 141] on h4 "Features" at bounding box center [434, 141] width 172 height 18
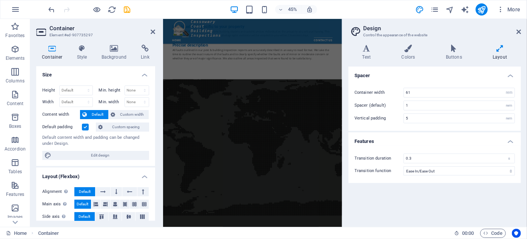
scroll to position [0, 0]
click at [85, 48] on icon at bounding box center [82, 49] width 22 height 8
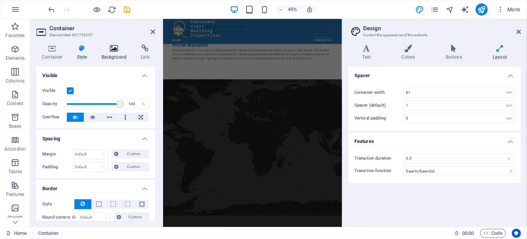
click at [117, 50] on icon at bounding box center [114, 49] width 37 height 8
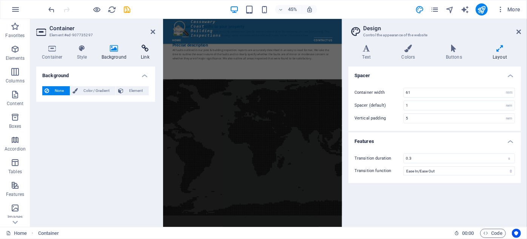
click at [148, 48] on icon at bounding box center [145, 49] width 20 height 8
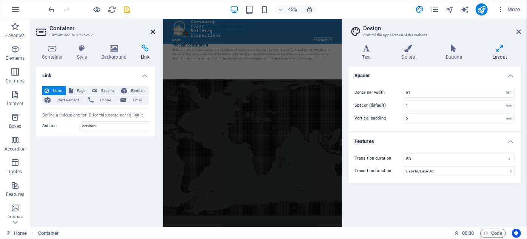
click at [153, 31] on icon at bounding box center [153, 32] width 5 height 6
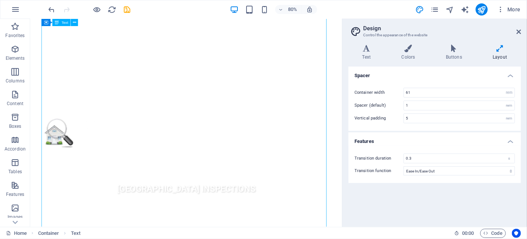
scroll to position [287, 0]
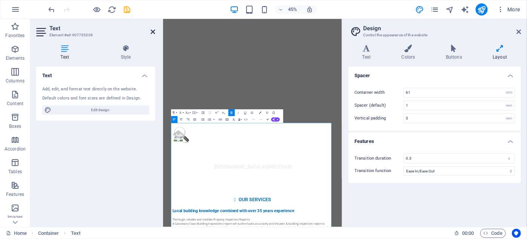
click at [151, 30] on icon at bounding box center [153, 32] width 5 height 6
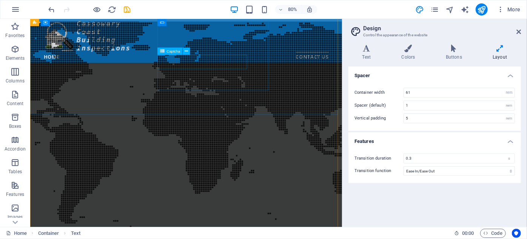
scroll to position [1007, 0]
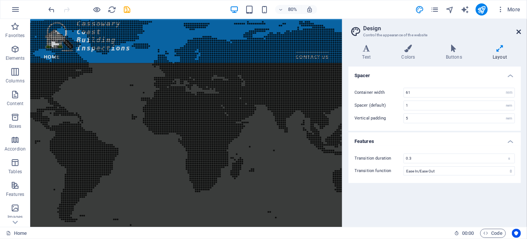
click at [518, 32] on icon at bounding box center [518, 32] width 5 height 6
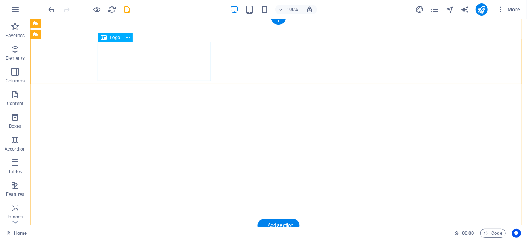
scroll to position [0, 0]
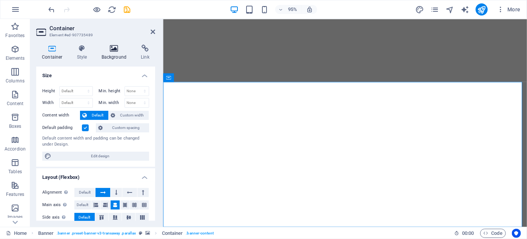
click at [114, 49] on icon at bounding box center [114, 49] width 37 height 8
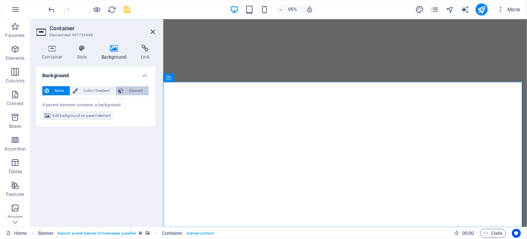
click at [140, 89] on span "Element" at bounding box center [136, 90] width 21 height 9
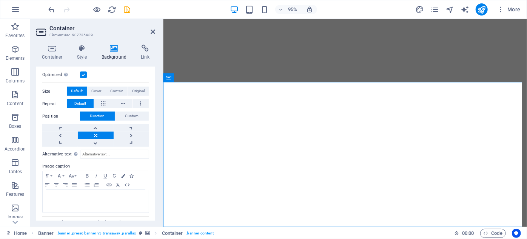
scroll to position [162, 0]
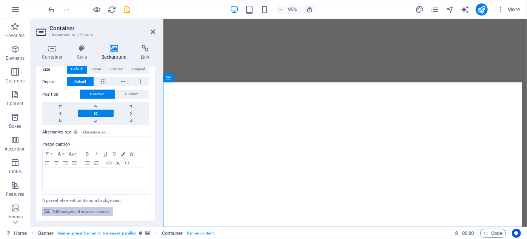
click at [100, 209] on span "Edit background on parent element" at bounding box center [81, 211] width 58 height 9
select select "ms"
select select "s"
select select "progressive"
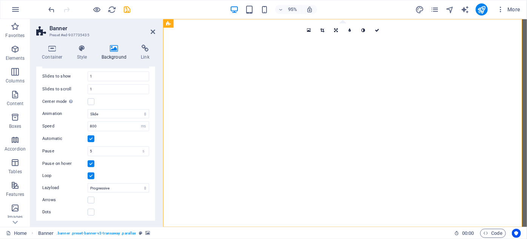
scroll to position [220, 0]
click at [75, 232] on span ". banner .preset-banner-v3-transaway .parallax" at bounding box center [96, 232] width 79 height 9
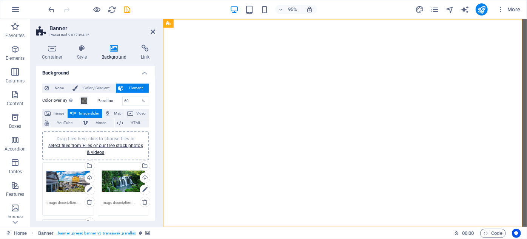
scroll to position [0, 0]
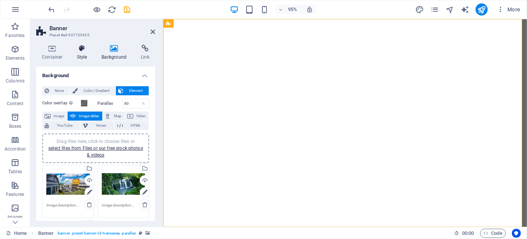
click at [80, 47] on icon at bounding box center [82, 49] width 22 height 8
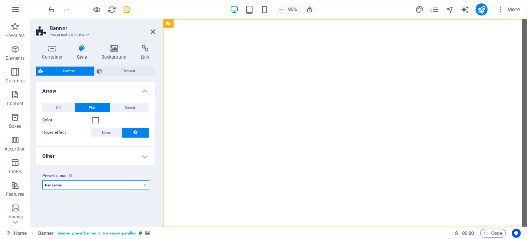
click at [72, 184] on select "transaway Add preset class" at bounding box center [95, 184] width 107 height 9
click at [42, 180] on select "transaway Add preset class" at bounding box center [95, 184] width 107 height 9
select select "preset-banner-v3-transaway"
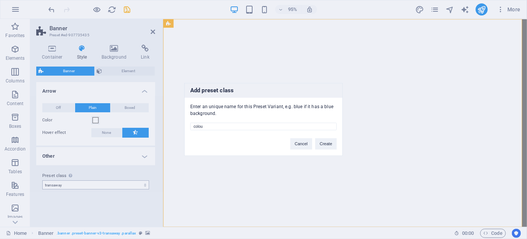
type input "colour"
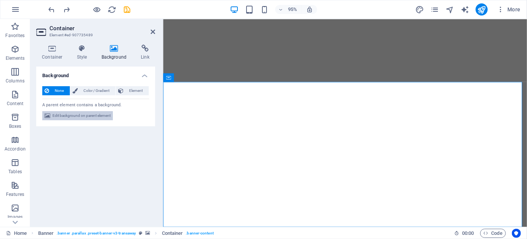
click at [93, 115] on span "Edit background on parent element" at bounding box center [81, 115] width 58 height 9
select select "ms"
select select "s"
select select "progressive"
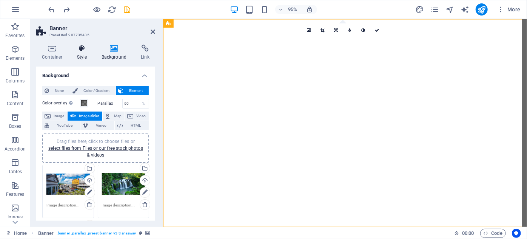
click at [80, 47] on icon at bounding box center [82, 49] width 22 height 8
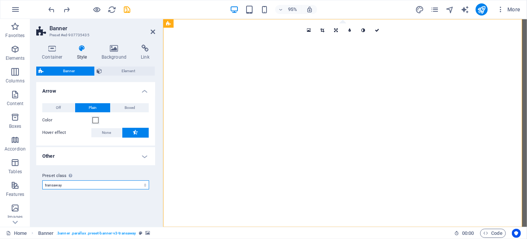
click at [79, 185] on select "transaway colour Add preset class" at bounding box center [95, 184] width 107 height 9
click at [42, 180] on select "transaway colour Add preset class" at bounding box center [95, 184] width 107 height 9
select select "preset-banner-v3-colour"
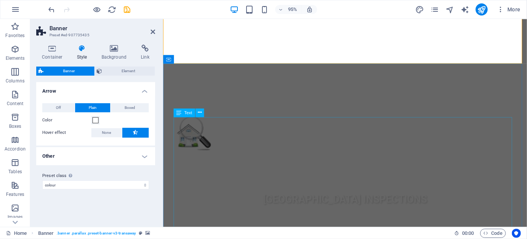
scroll to position [171, 0]
click at [155, 32] on icon at bounding box center [153, 32] width 5 height 6
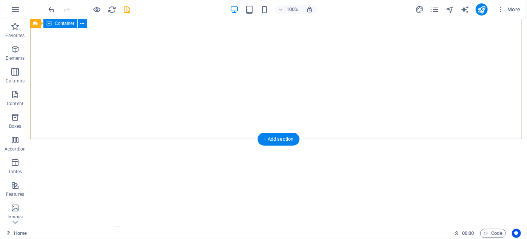
scroll to position [0, 0]
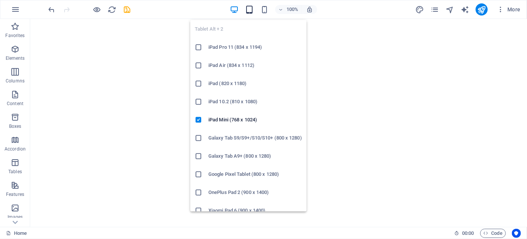
click at [249, 6] on icon "button" at bounding box center [249, 9] width 9 height 9
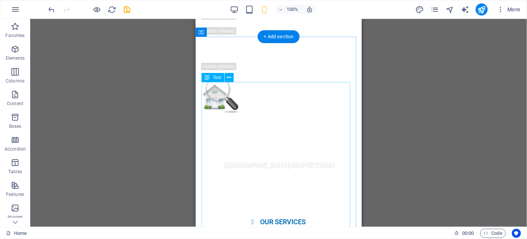
scroll to position [240, 0]
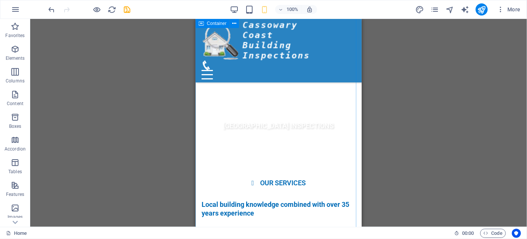
click at [200, 23] on icon at bounding box center [201, 23] width 5 height 9
click at [202, 23] on icon at bounding box center [201, 23] width 5 height 9
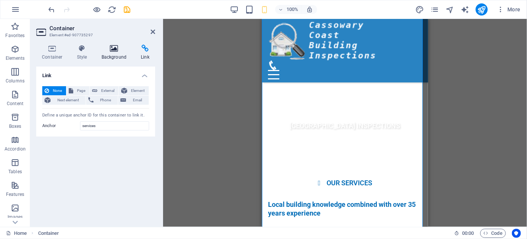
click at [115, 50] on icon at bounding box center [114, 49] width 37 height 8
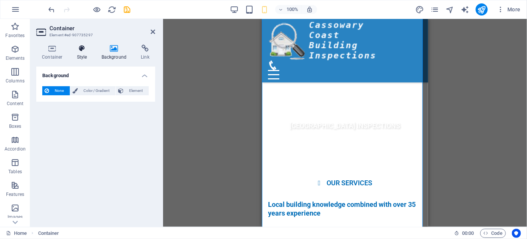
click at [82, 49] on icon at bounding box center [82, 49] width 22 height 8
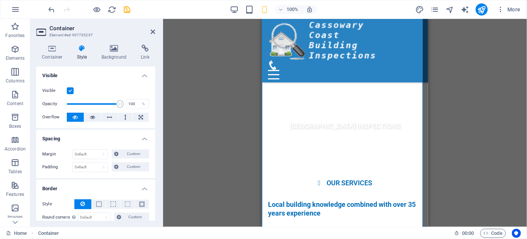
click at [69, 90] on label at bounding box center [70, 90] width 7 height 7
click at [0, 0] on input "Visible" at bounding box center [0, 0] width 0 height 0
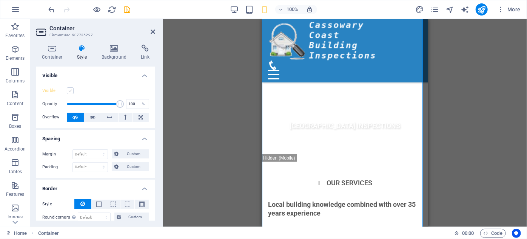
click at [69, 90] on label at bounding box center [70, 90] width 7 height 7
click at [0, 0] on input "Visible" at bounding box center [0, 0] width 0 height 0
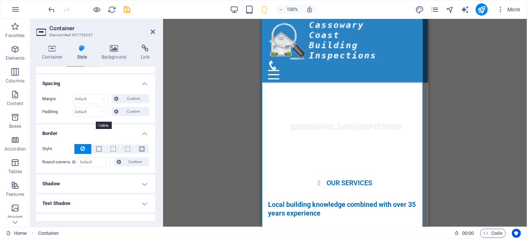
scroll to position [103, 0]
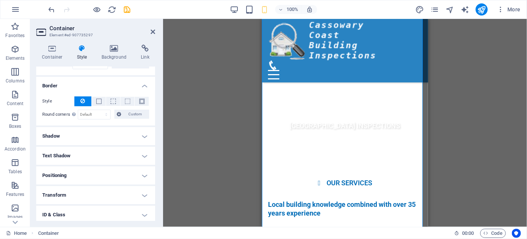
click at [140, 134] on h4 "Shadow" at bounding box center [95, 136] width 119 height 18
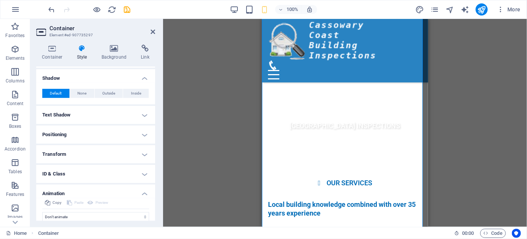
scroll to position [171, 0]
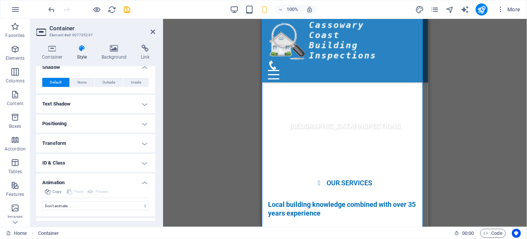
click at [142, 102] on h4 "Text Shadow" at bounding box center [95, 104] width 119 height 18
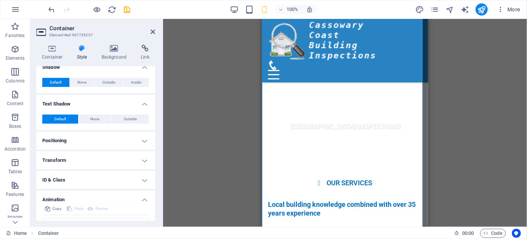
click at [143, 140] on h4 "Positioning" at bounding box center [95, 140] width 119 height 18
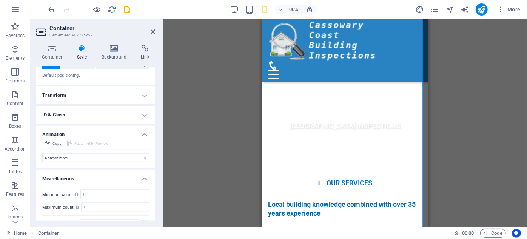
scroll to position [274, 0]
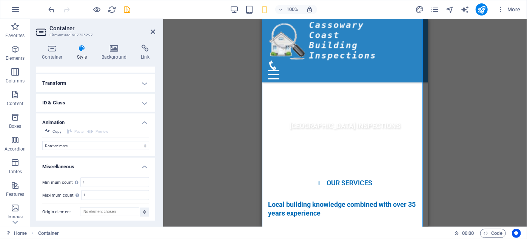
click at [143, 81] on h4 "Transform" at bounding box center [95, 83] width 119 height 18
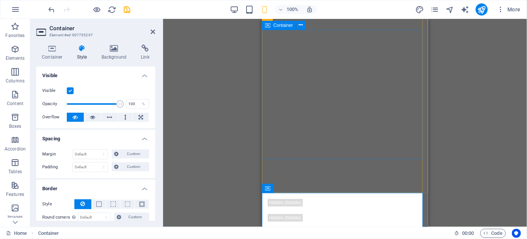
scroll to position [0, 0]
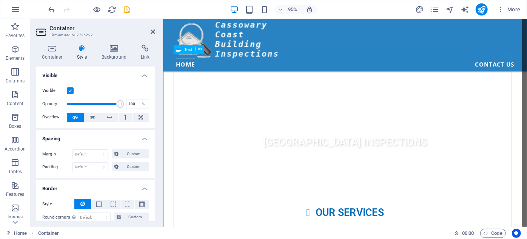
scroll to position [240, 0]
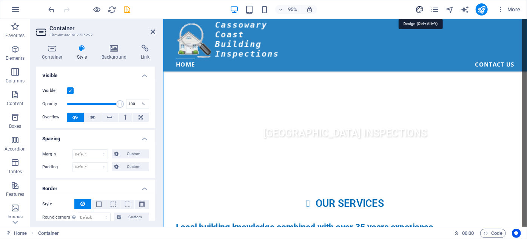
select select "rem"
select select "ease-in-out"
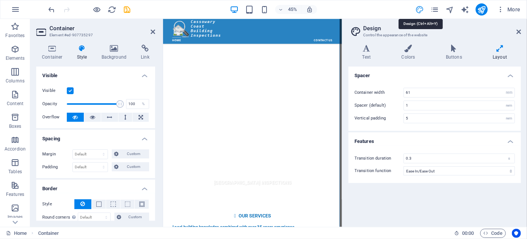
scroll to position [483, 0]
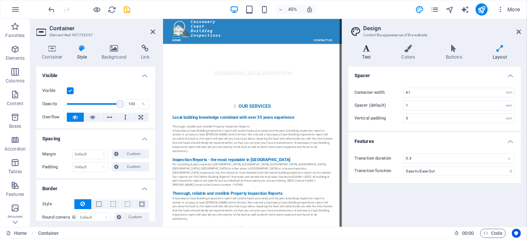
click at [367, 50] on icon at bounding box center [366, 49] width 36 height 8
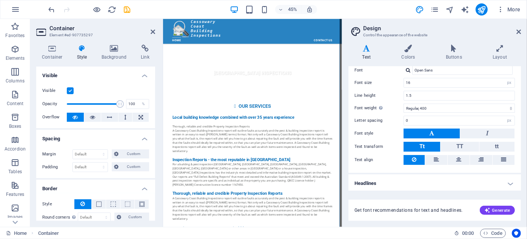
scroll to position [47, 0]
click at [510, 182] on h4 "Headlines" at bounding box center [434, 182] width 172 height 18
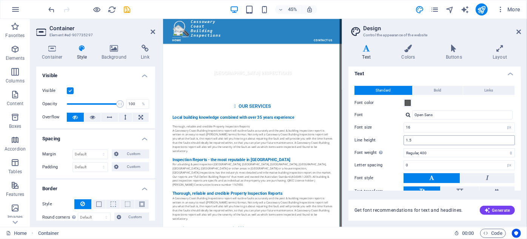
scroll to position [0, 0]
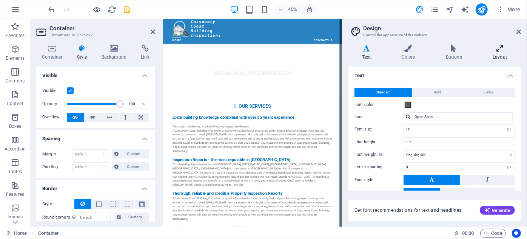
click at [505, 49] on icon at bounding box center [500, 49] width 42 height 8
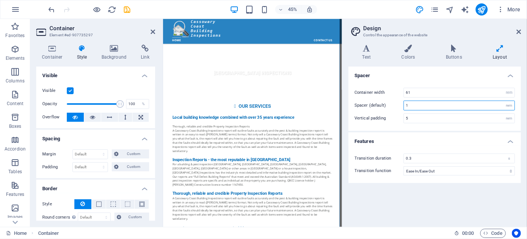
drag, startPoint x: 419, startPoint y: 104, endPoint x: 403, endPoint y: 105, distance: 16.2
click at [403, 105] on div "Spacer (default) 1 rem" at bounding box center [434, 105] width 160 height 10
click at [413, 117] on input "5" at bounding box center [459, 118] width 111 height 9
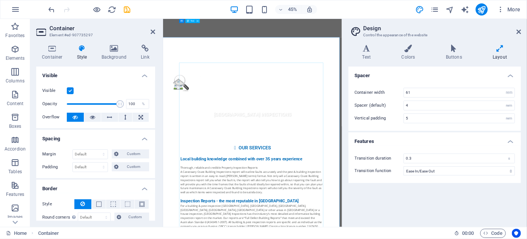
scroll to position [380, 0]
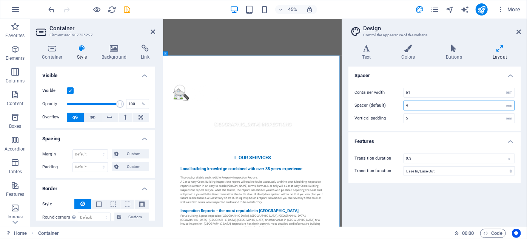
drag, startPoint x: 412, startPoint y: 105, endPoint x: 399, endPoint y: 105, distance: 13.6
click at [399, 105] on div "Spacer (default) 4 rem" at bounding box center [434, 105] width 160 height 10
type input "1"
click at [422, 118] on input "5" at bounding box center [459, 118] width 111 height 9
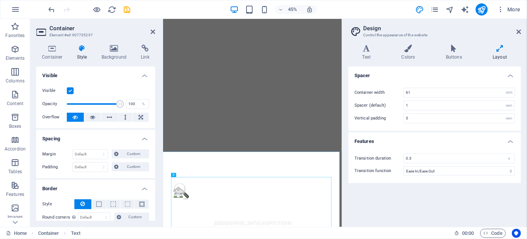
scroll to position [174, 0]
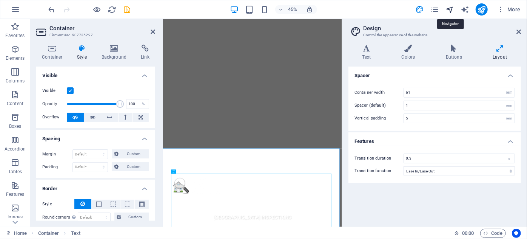
click at [454, 7] on icon "navigator" at bounding box center [449, 9] width 9 height 9
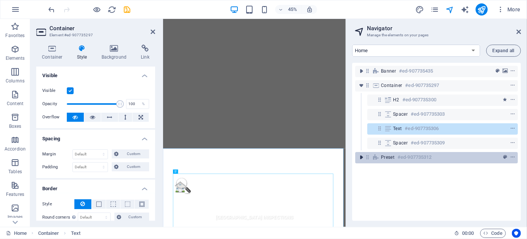
click at [361, 157] on icon "toggle-expand" at bounding box center [361, 157] width 8 height 8
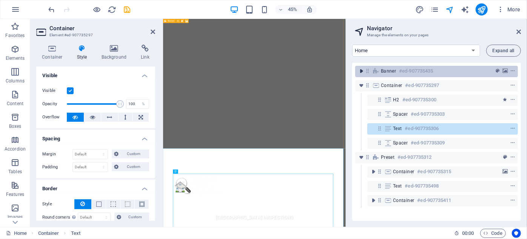
click at [361, 70] on icon "toggle-expand" at bounding box center [361, 71] width 8 height 8
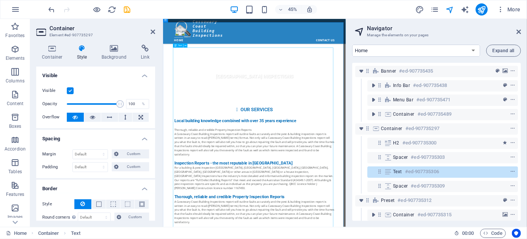
scroll to position [483, 0]
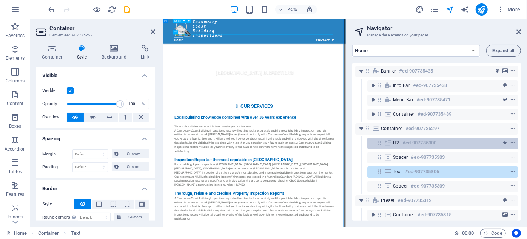
click at [387, 142] on icon at bounding box center [388, 143] width 8 height 6
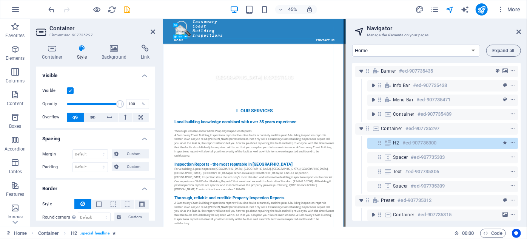
scroll to position [474, 0]
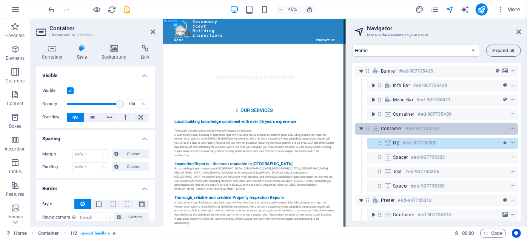
click at [393, 130] on span "Container" at bounding box center [392, 128] width 22 height 6
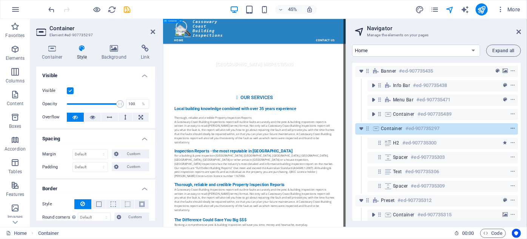
click at [511, 128] on icon "context-menu" at bounding box center [512, 128] width 5 height 5
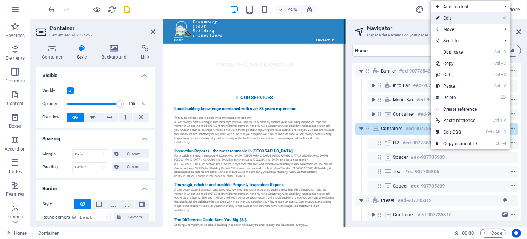
click at [465, 19] on link "⏎ Edit" at bounding box center [456, 17] width 51 height 11
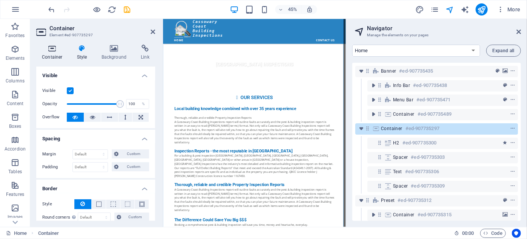
click at [52, 45] on icon at bounding box center [52, 49] width 32 height 8
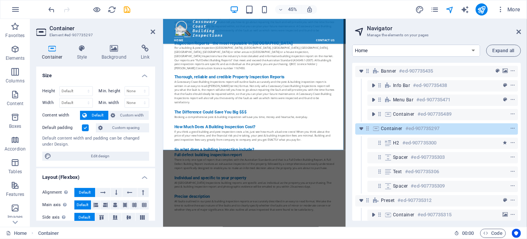
scroll to position [743, 0]
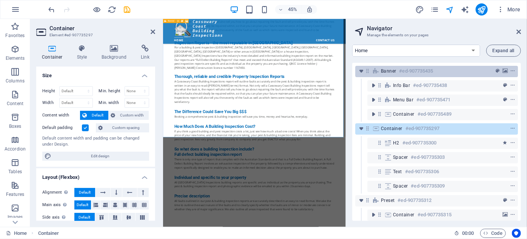
click at [384, 71] on span "Banner" at bounding box center [388, 71] width 15 height 6
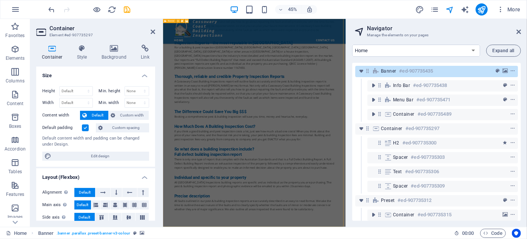
scroll to position [0, 0]
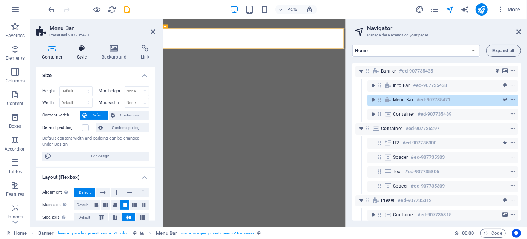
click at [79, 47] on icon at bounding box center [82, 49] width 22 height 8
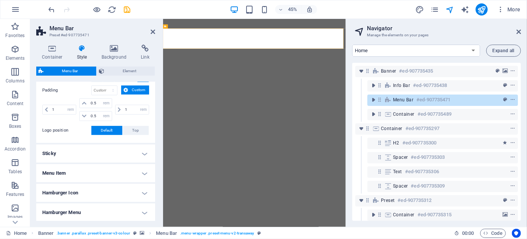
scroll to position [206, 0]
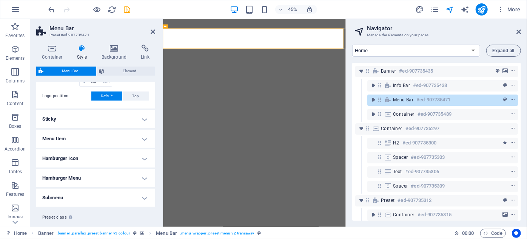
click at [142, 117] on h4 "Sticky" at bounding box center [95, 119] width 119 height 18
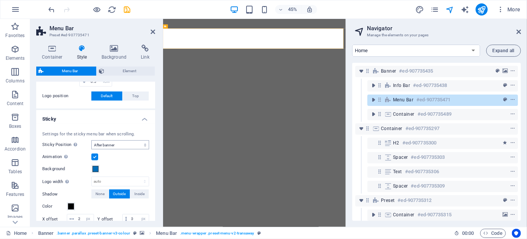
scroll to position [171, 0]
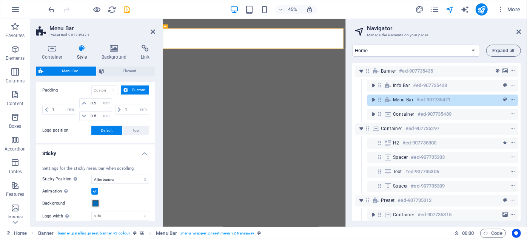
click at [53, 154] on h4 "Sticky" at bounding box center [95, 151] width 119 height 14
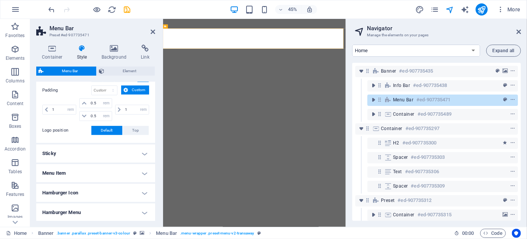
click at [53, 154] on h4 "Sticky" at bounding box center [95, 153] width 119 height 18
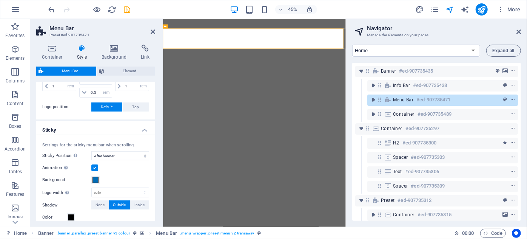
scroll to position [206, 0]
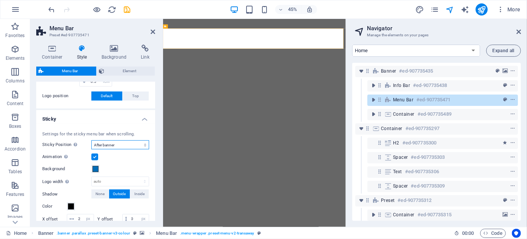
click at [144, 143] on select "Off Instant After menu After banner When scrolling up" at bounding box center [120, 144] width 58 height 9
select select "sticky_none"
click at [91, 140] on select "Off Instant After menu After banner When scrolling up" at bounding box center [120, 144] width 58 height 9
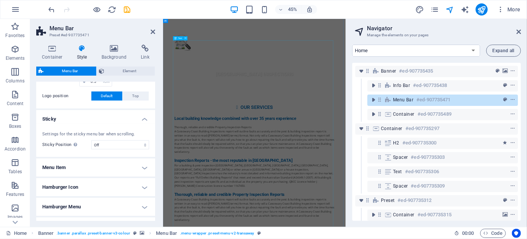
scroll to position [412, 0]
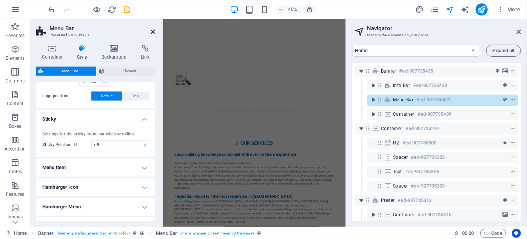
click at [151, 31] on icon at bounding box center [153, 32] width 5 height 6
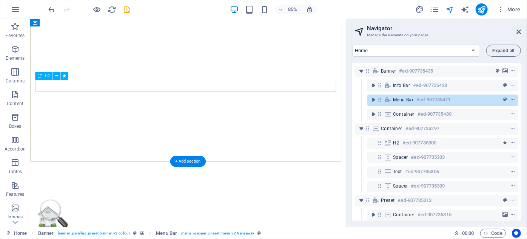
scroll to position [137, 0]
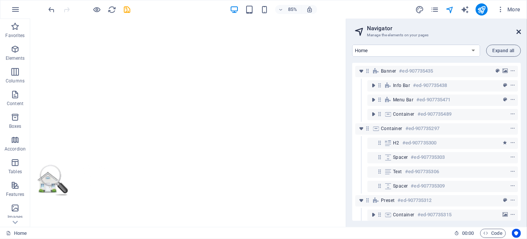
click at [519, 30] on icon at bounding box center [518, 32] width 5 height 6
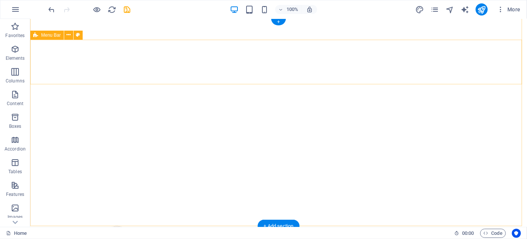
scroll to position [0, 0]
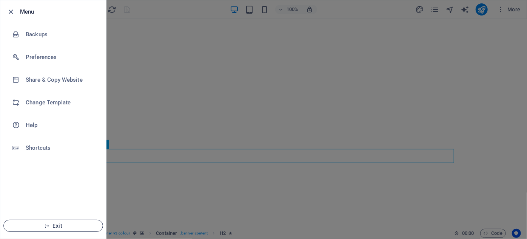
click at [58, 222] on span "Exit" at bounding box center [53, 225] width 87 height 6
click at [60, 225] on span "Exit" at bounding box center [53, 225] width 87 height 6
click at [10, 9] on icon "button" at bounding box center [11, 12] width 9 height 9
